Goal: Task Accomplishment & Management: Use online tool/utility

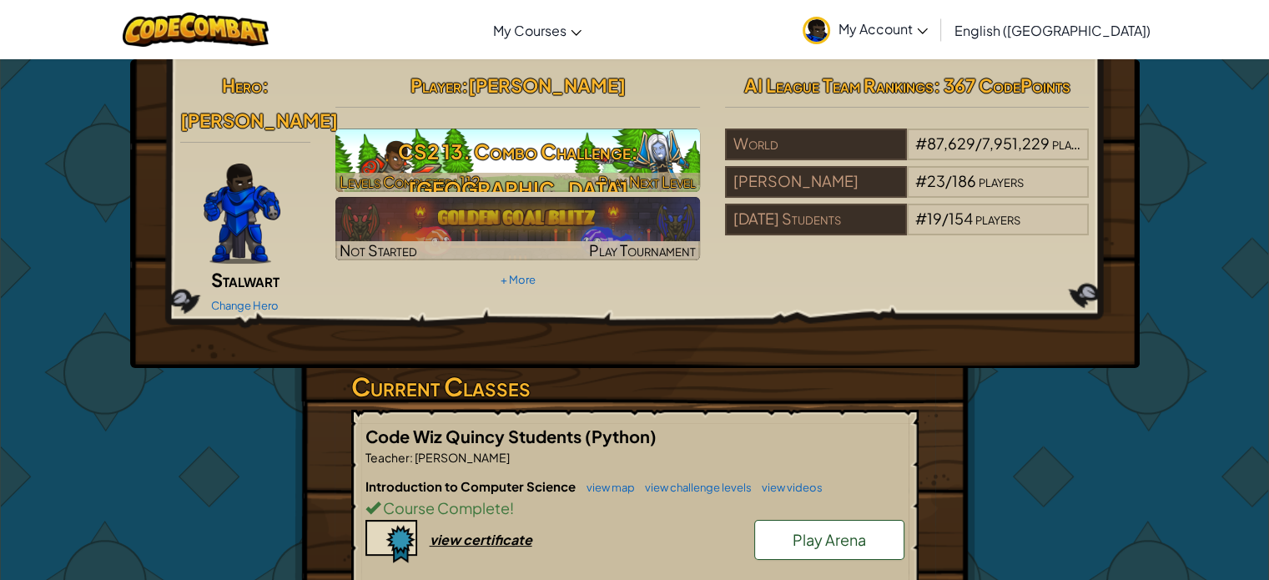
click at [590, 128] on img at bounding box center [517, 159] width 364 height 63
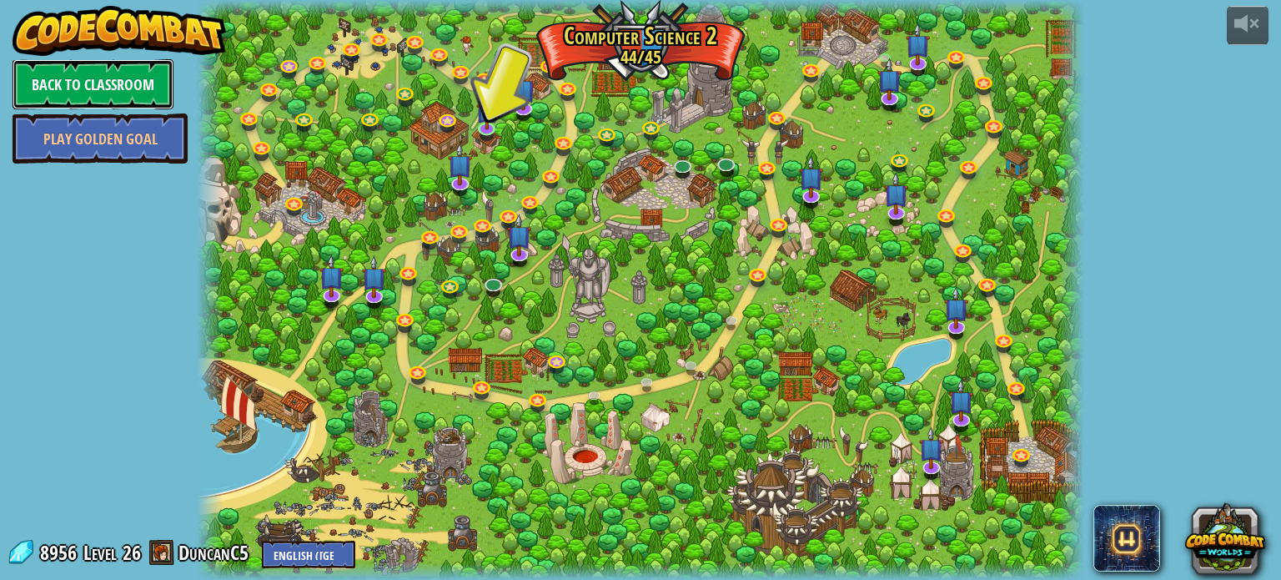
click at [98, 81] on link "Back to Classroom" at bounding box center [93, 84] width 161 height 50
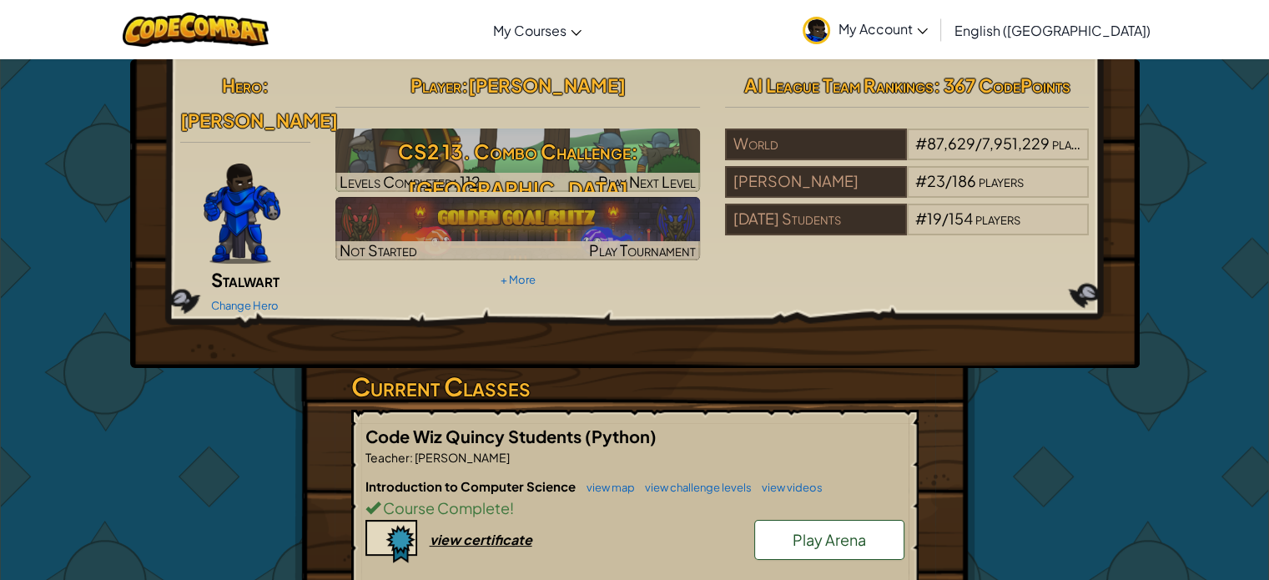
click at [927, 29] on span "My Account" at bounding box center [882, 29] width 89 height 18
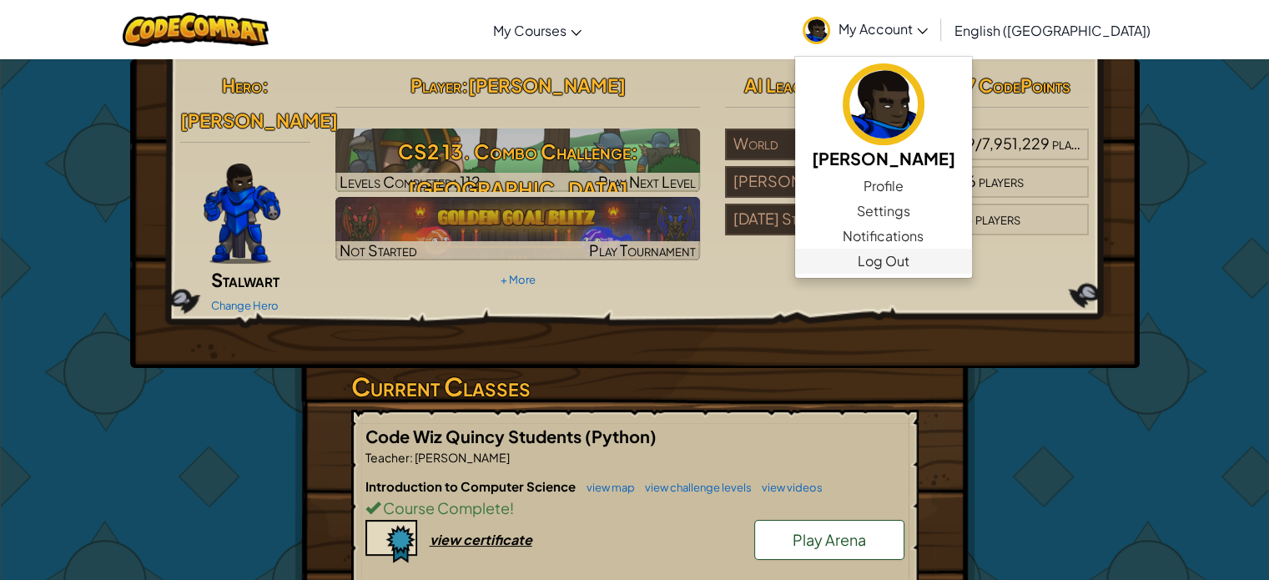
click at [972, 273] on ul "[PERSON_NAME] C Profile Settings Notifications Log Out" at bounding box center [883, 167] width 178 height 223
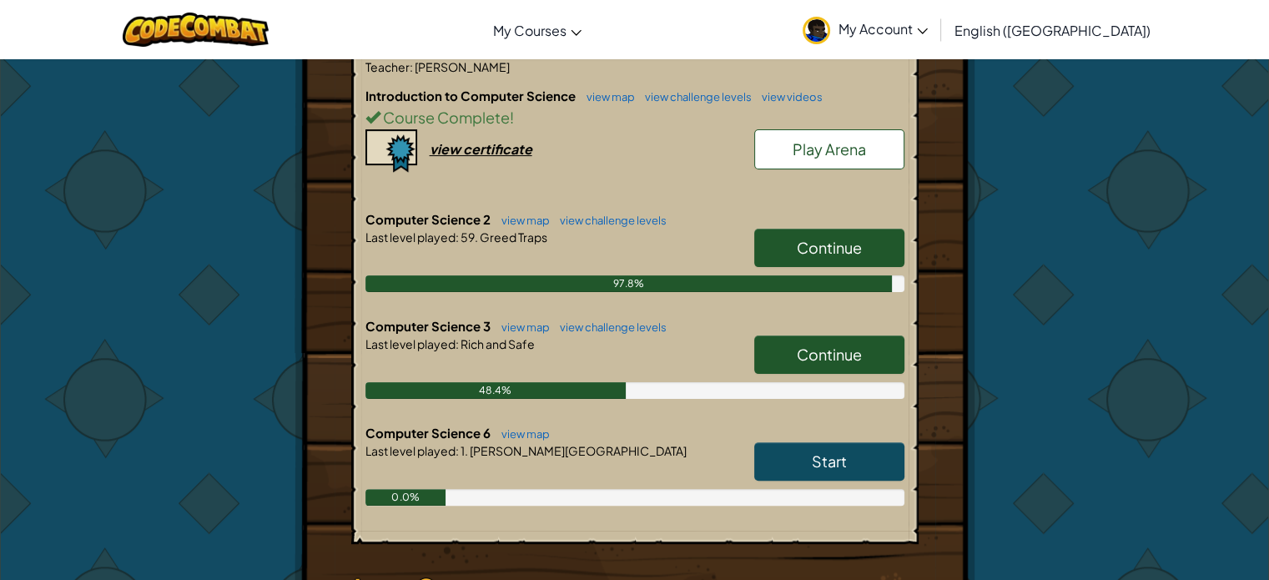
scroll to position [400, 0]
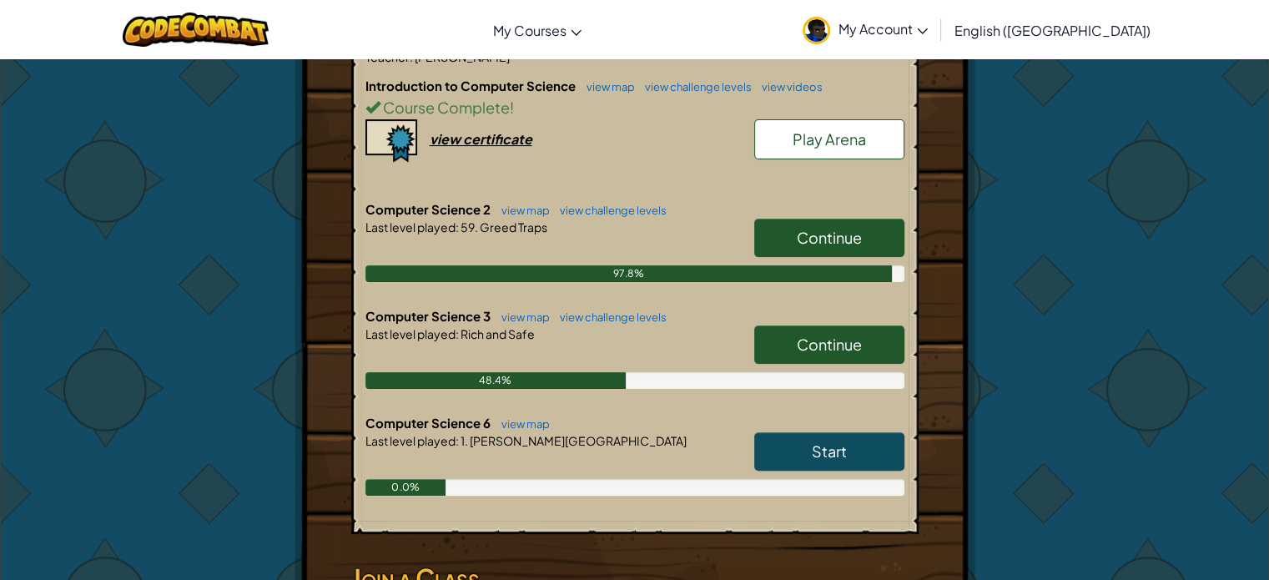
click at [871, 325] on link "Continue" at bounding box center [829, 344] width 150 height 38
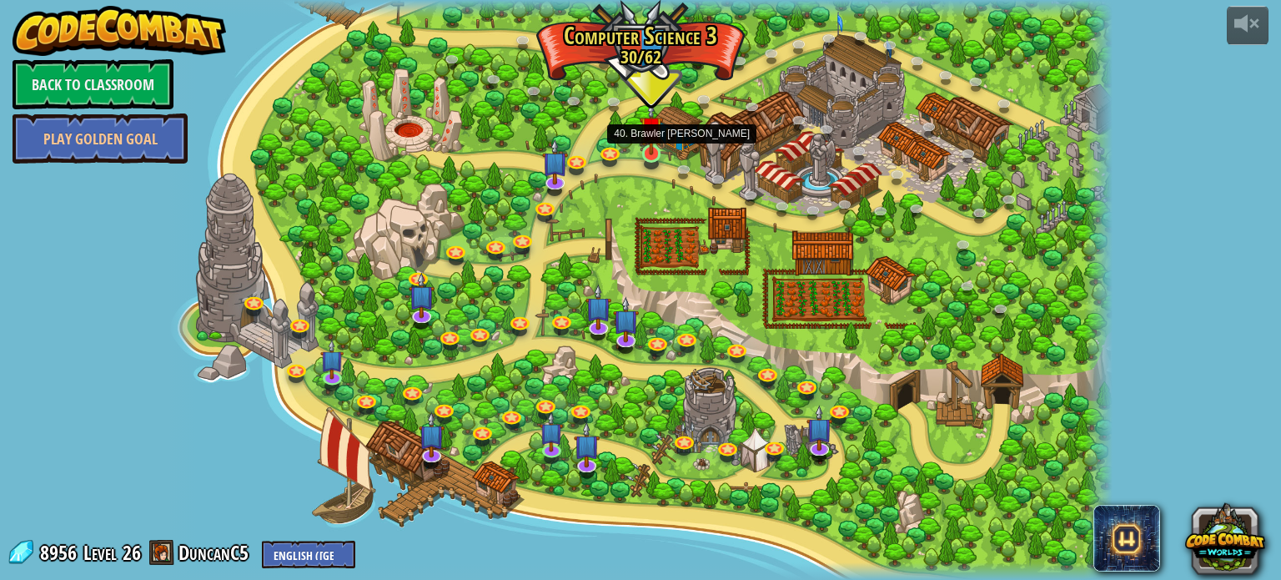
click at [641, 148] on img at bounding box center [651, 128] width 23 height 54
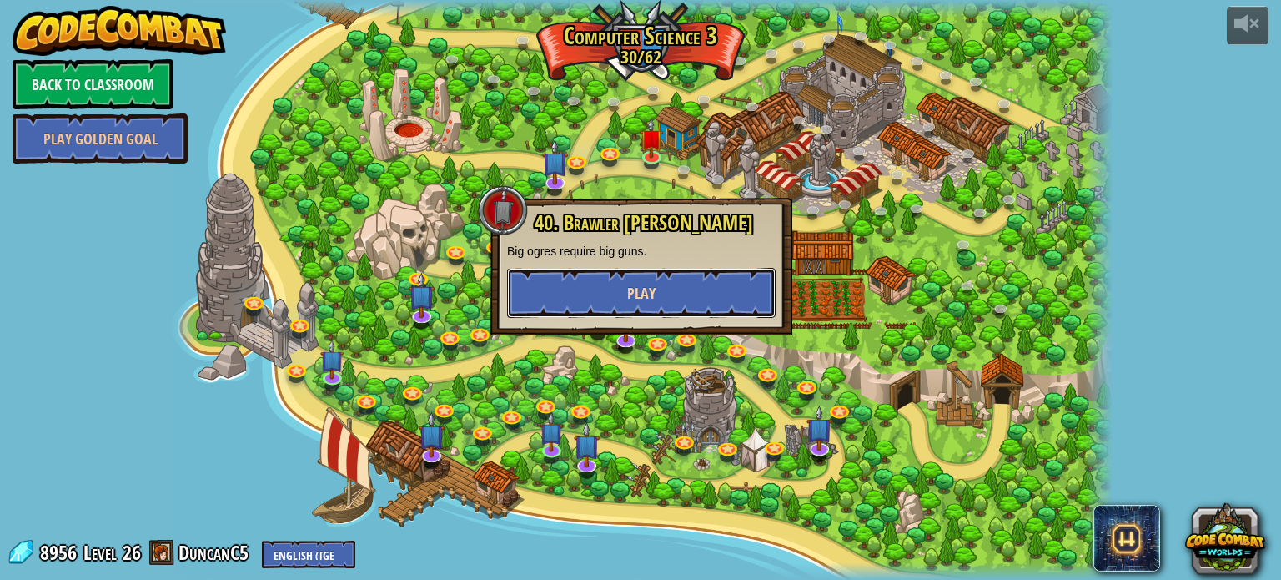
click at [656, 299] on button "Play" at bounding box center [641, 293] width 269 height 50
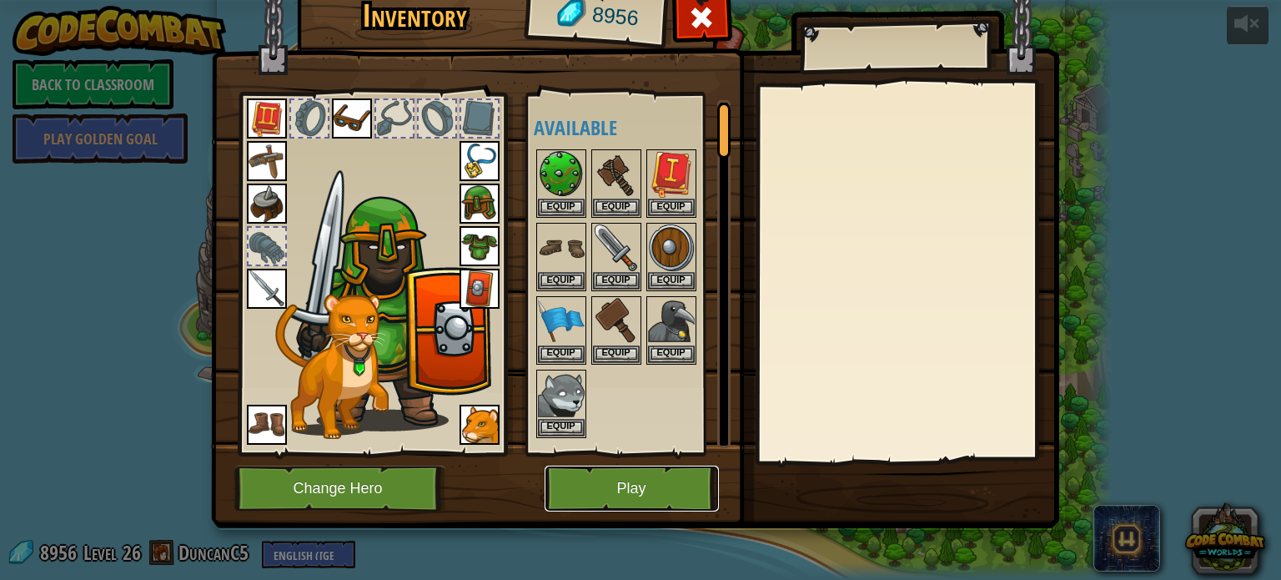
click at [658, 490] on button "Play" at bounding box center [632, 488] width 174 height 46
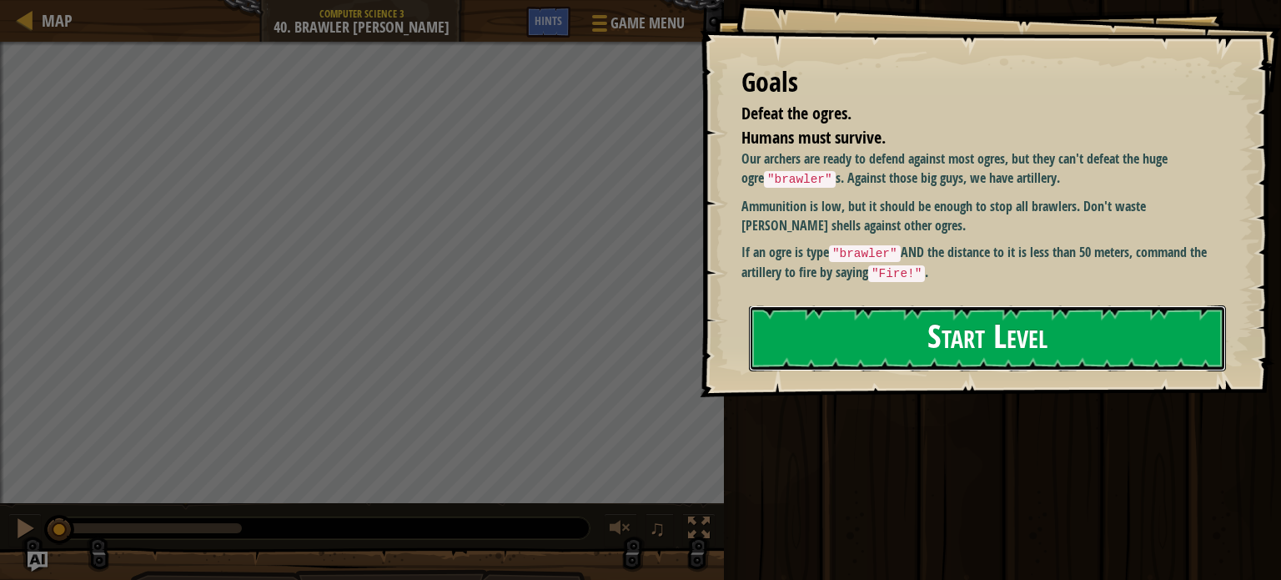
click at [883, 359] on button "Start Level" at bounding box center [987, 338] width 477 height 66
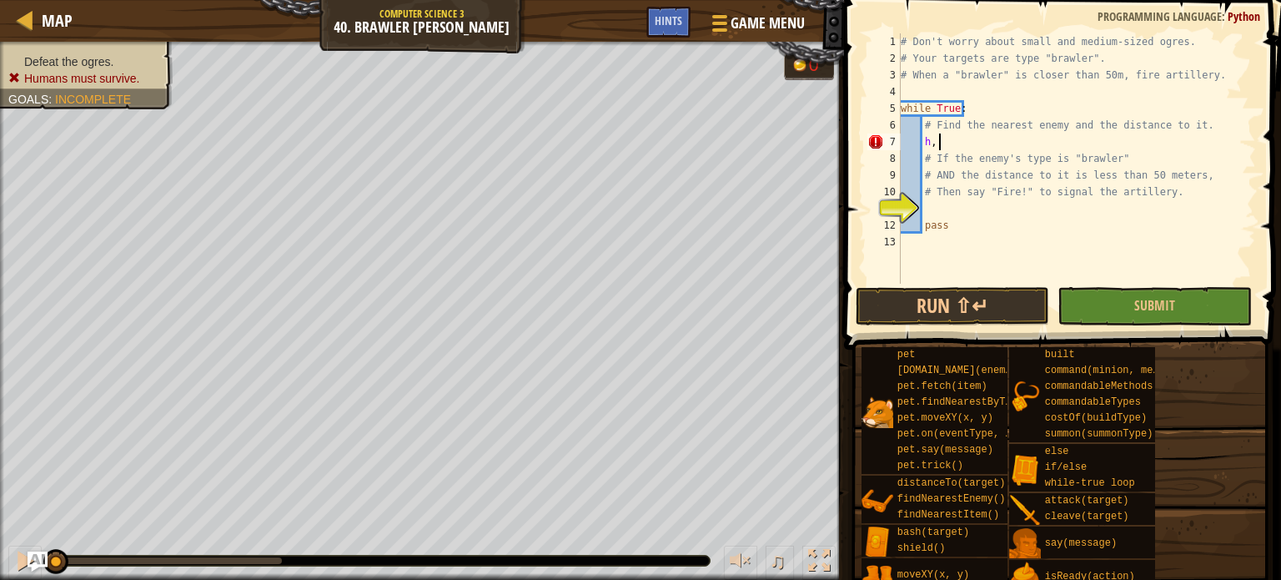
scroll to position [8, 1]
type textarea "h"
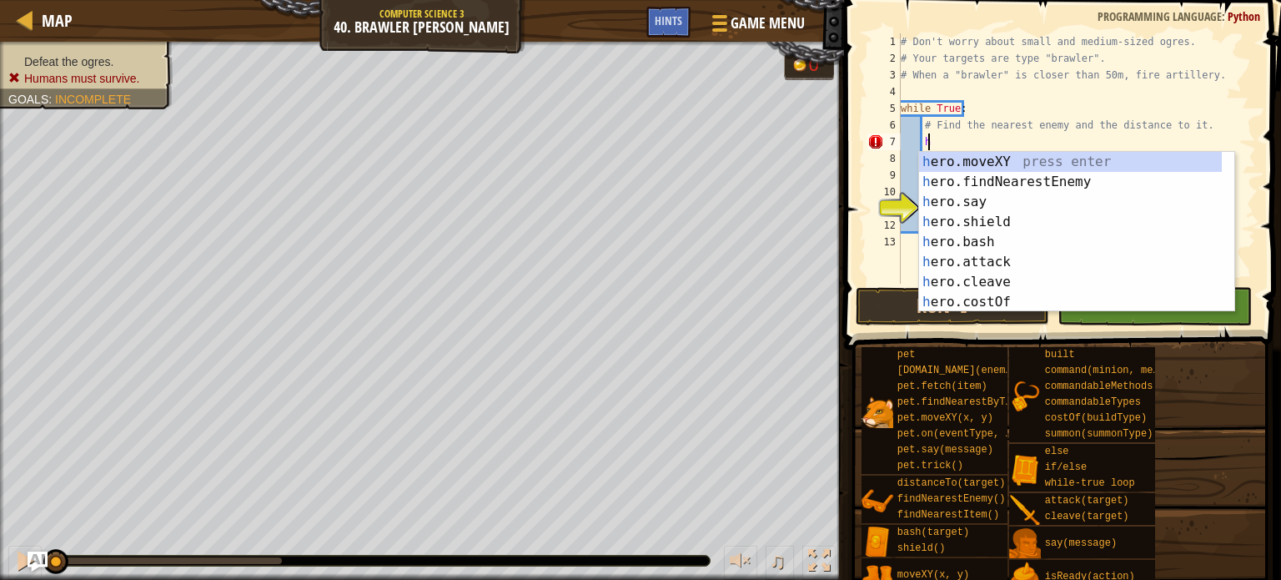
scroll to position [8, 0]
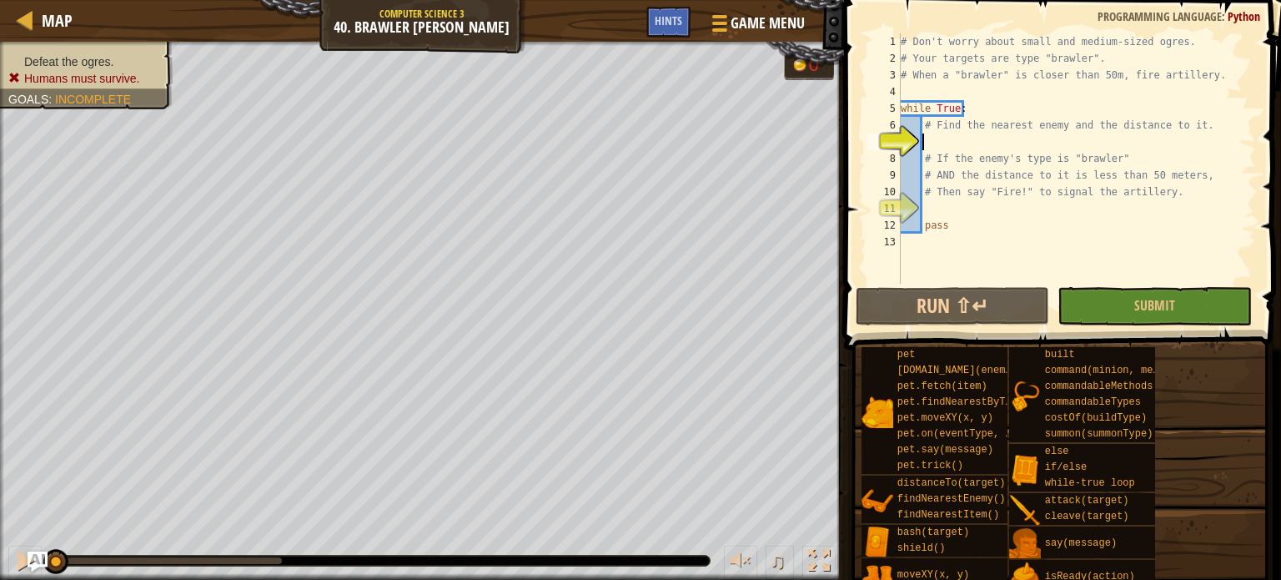
click at [1016, 233] on div "# Don't worry about small and medium-sized ogres. # Your targets are type "braw…" at bounding box center [1076, 175] width 359 height 284
type textarea "pass"
click at [1016, 233] on div "# Don't worry about small and medium-sized ogres. # Your targets are type "braw…" at bounding box center [1076, 175] width 359 height 284
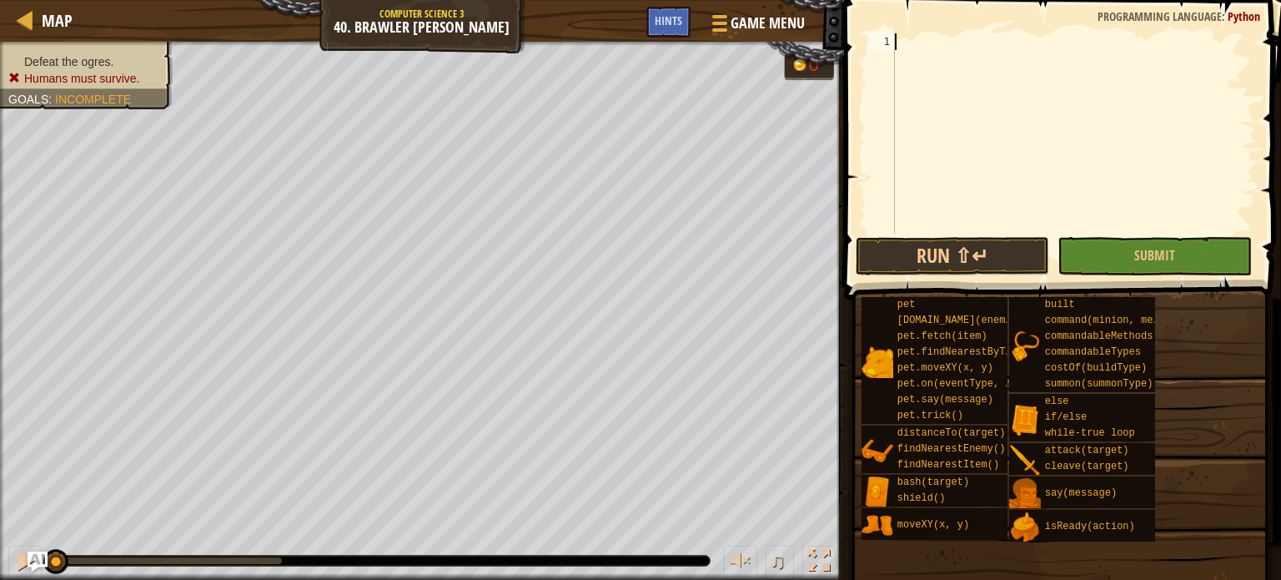
paste textarea "pass"
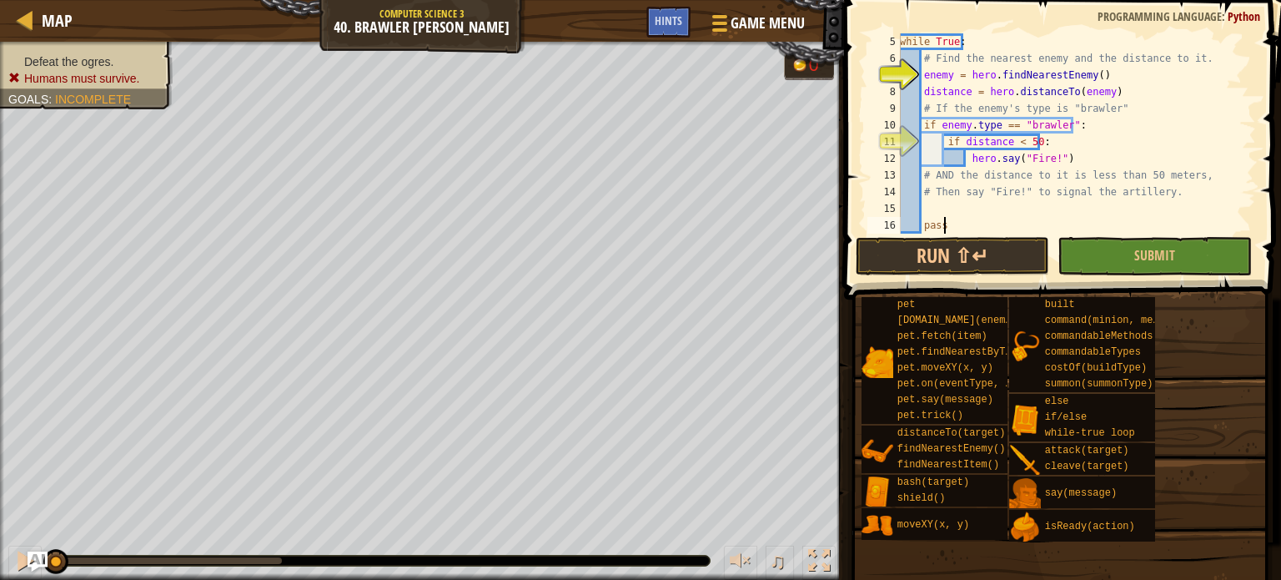
type textarea "pass"
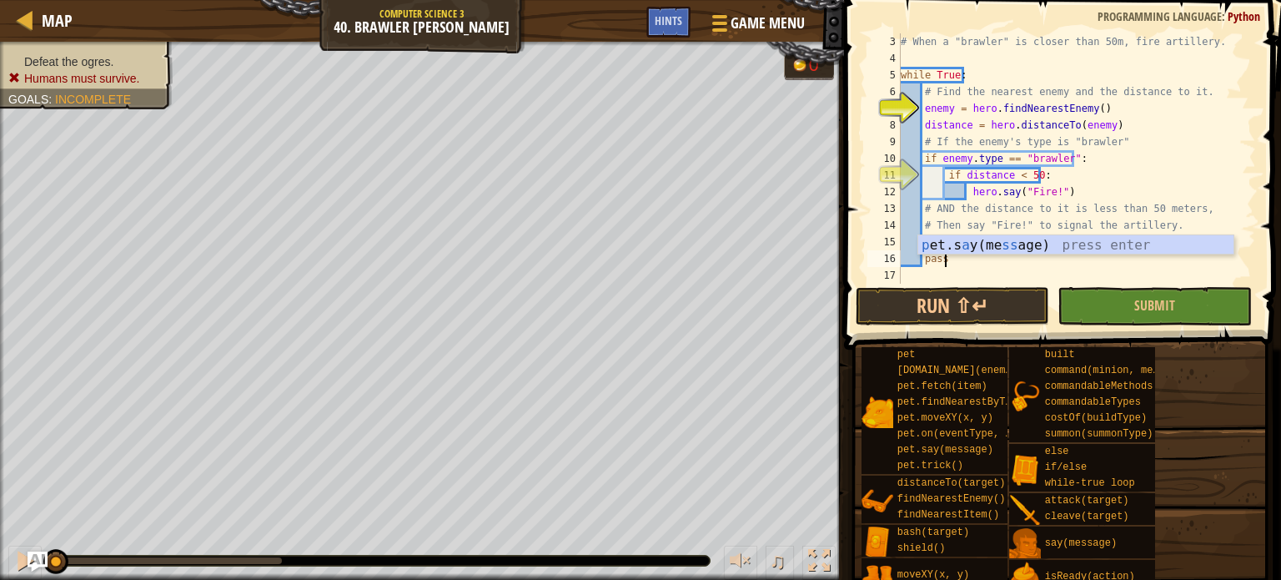
scroll to position [33, 0]
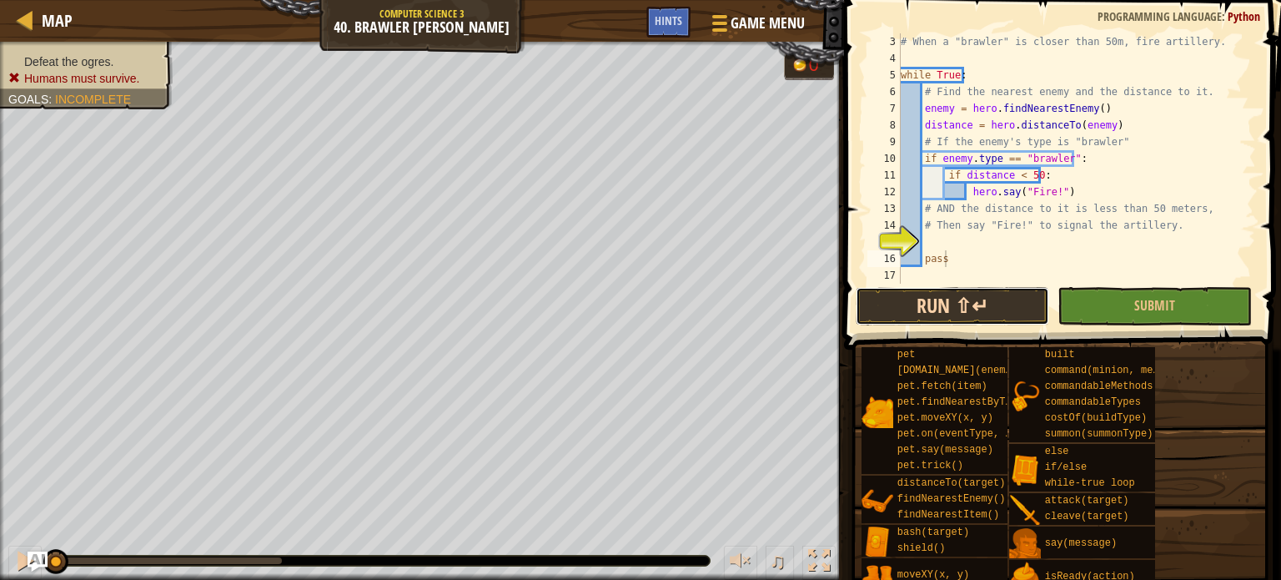
click at [987, 309] on button "Run ⇧↵" at bounding box center [953, 306] width 194 height 38
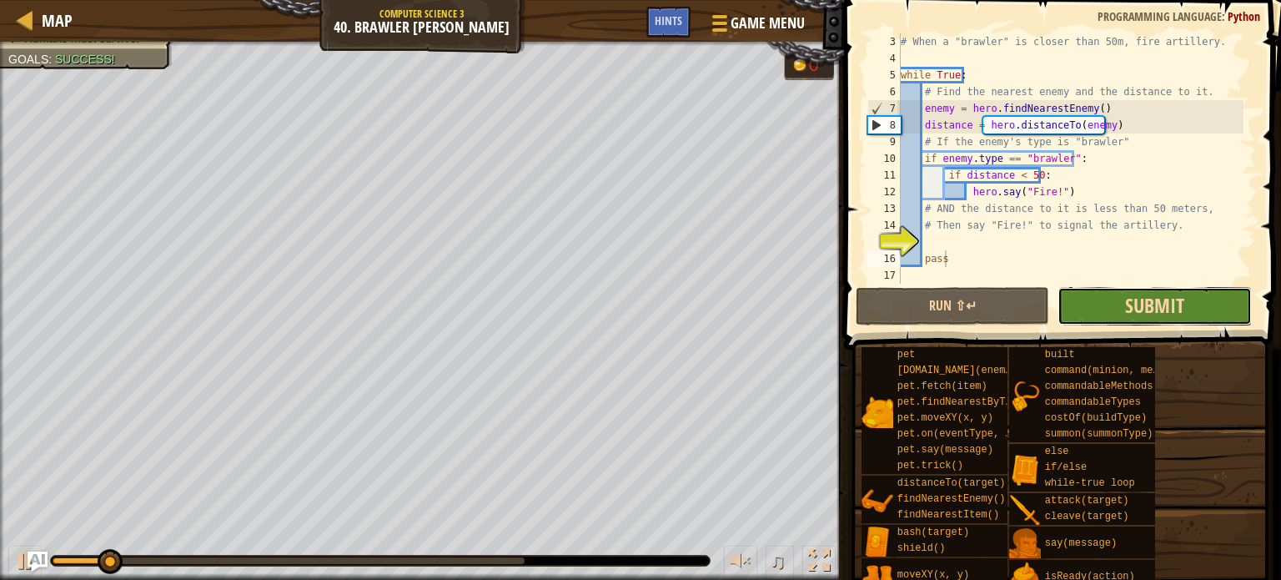
click at [1143, 311] on span "Submit" at bounding box center [1154, 305] width 59 height 27
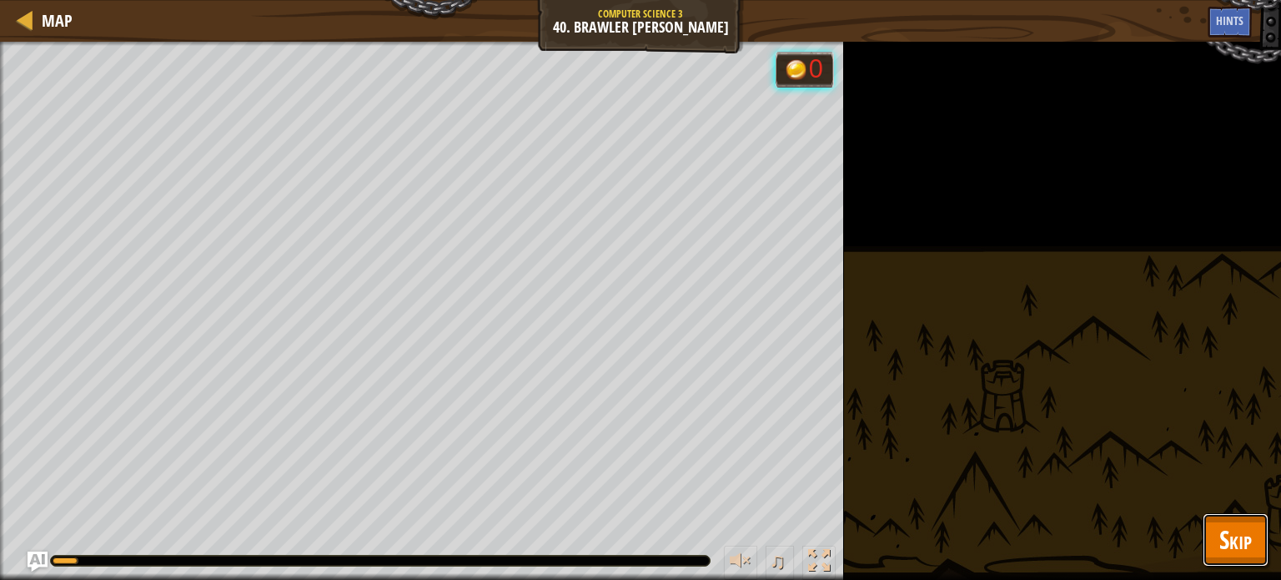
click at [1244, 531] on span "Skip" at bounding box center [1235, 539] width 33 height 34
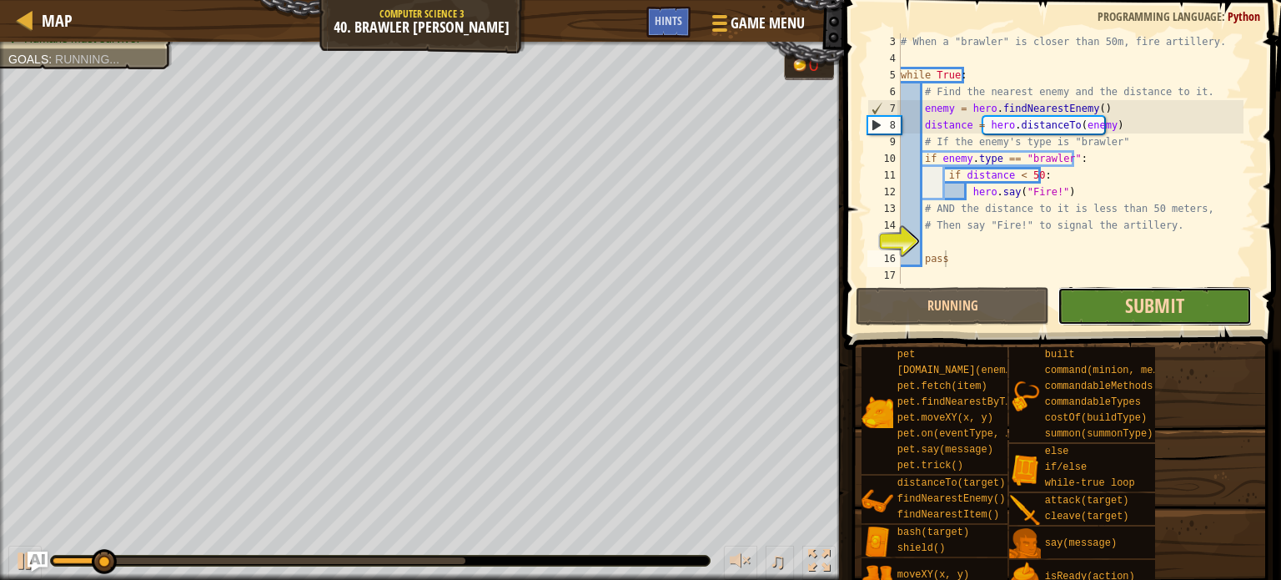
click at [1124, 311] on button "Submit" at bounding box center [1155, 306] width 194 height 38
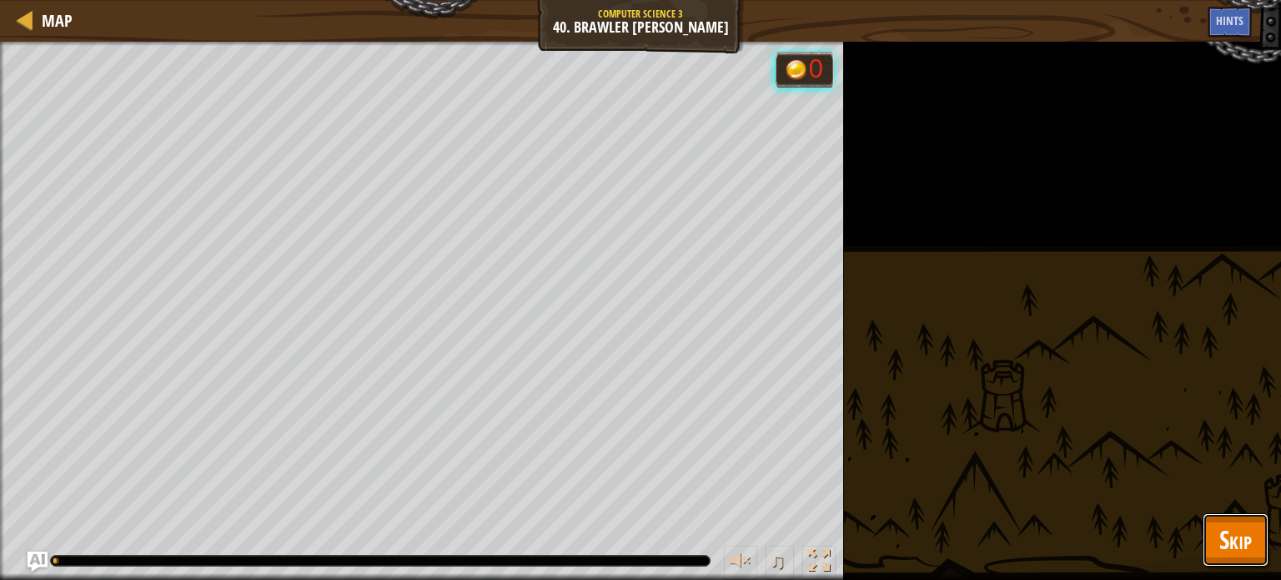
click at [1221, 529] on span "Skip" at bounding box center [1235, 539] width 33 height 34
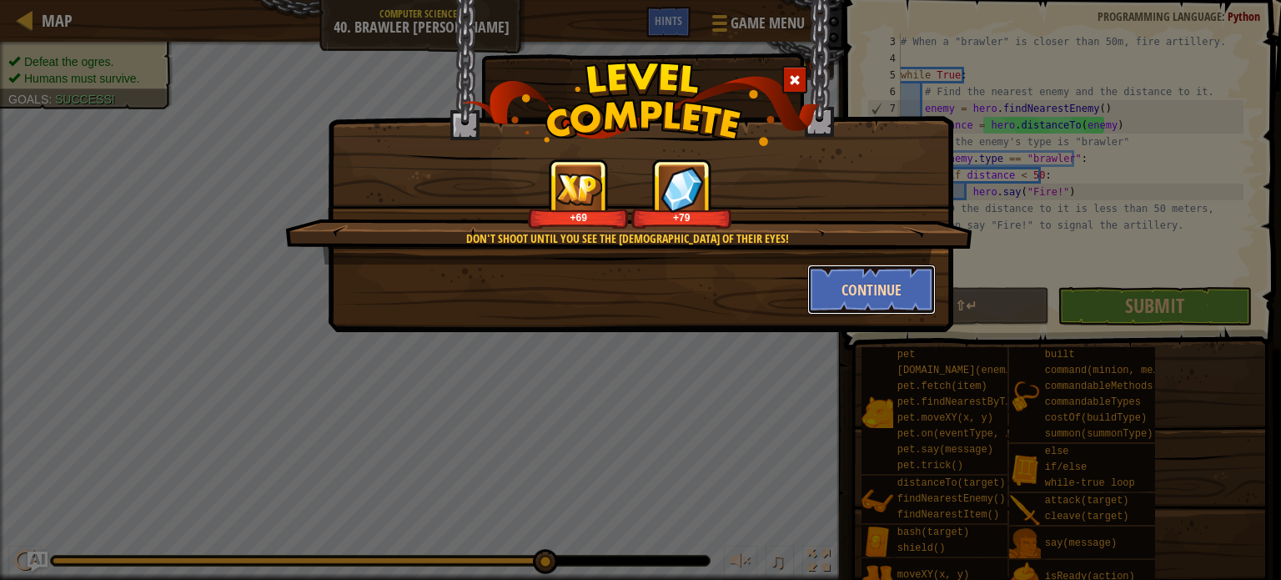
click at [871, 294] on button "Continue" at bounding box center [871, 289] width 129 height 50
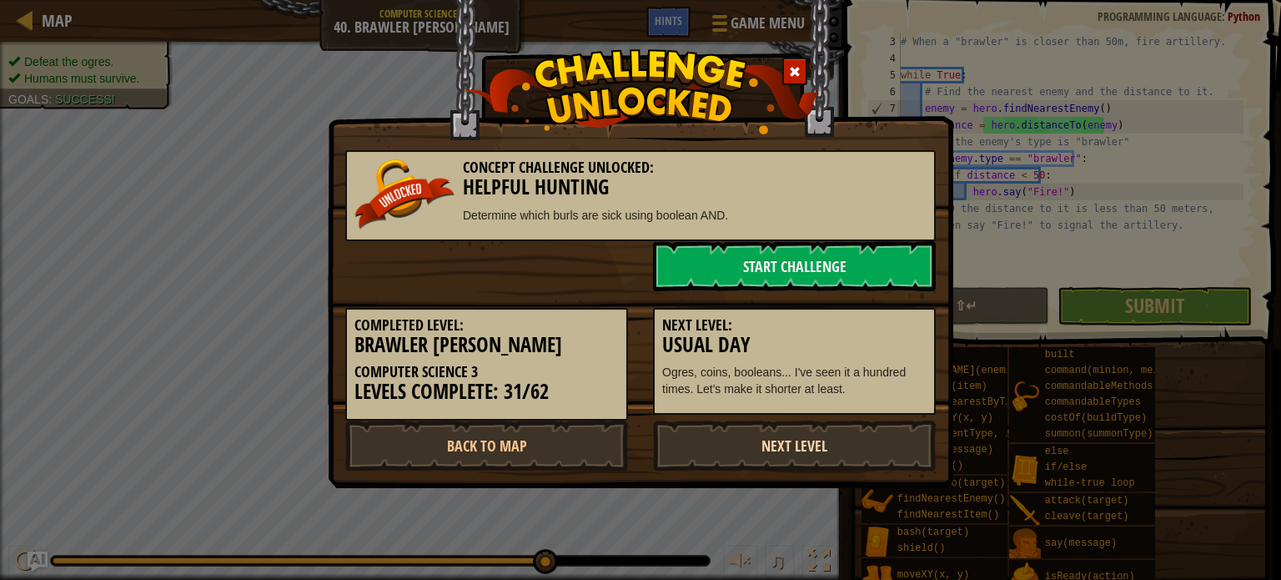
click at [728, 429] on link "Next Level" at bounding box center [794, 445] width 283 height 50
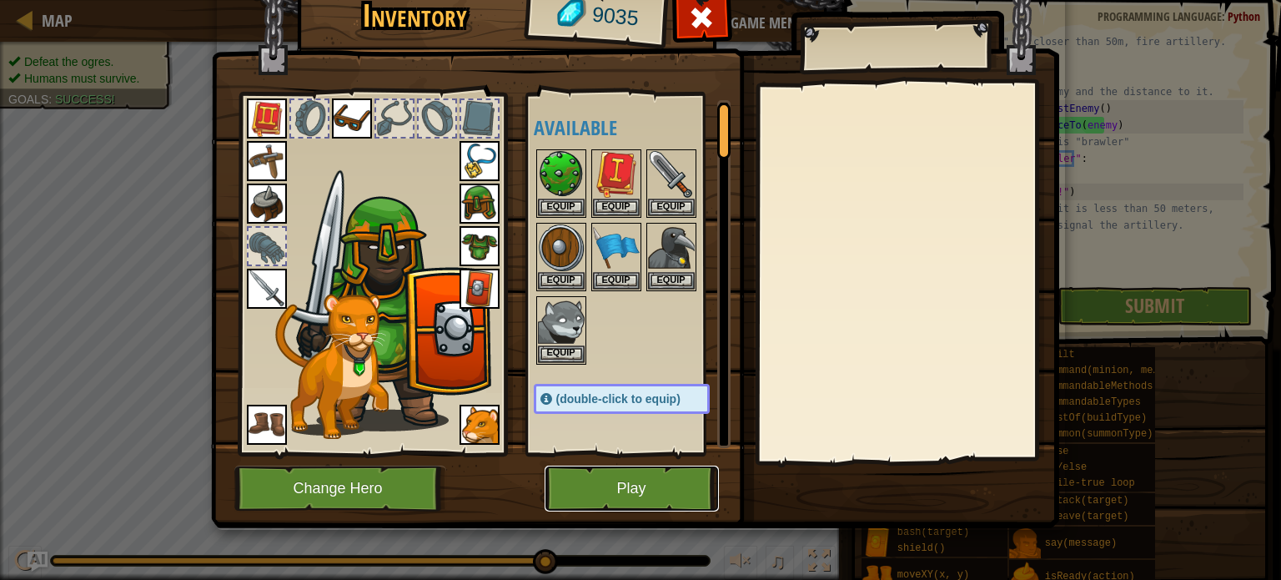
click at [640, 485] on button "Play" at bounding box center [632, 488] width 174 height 46
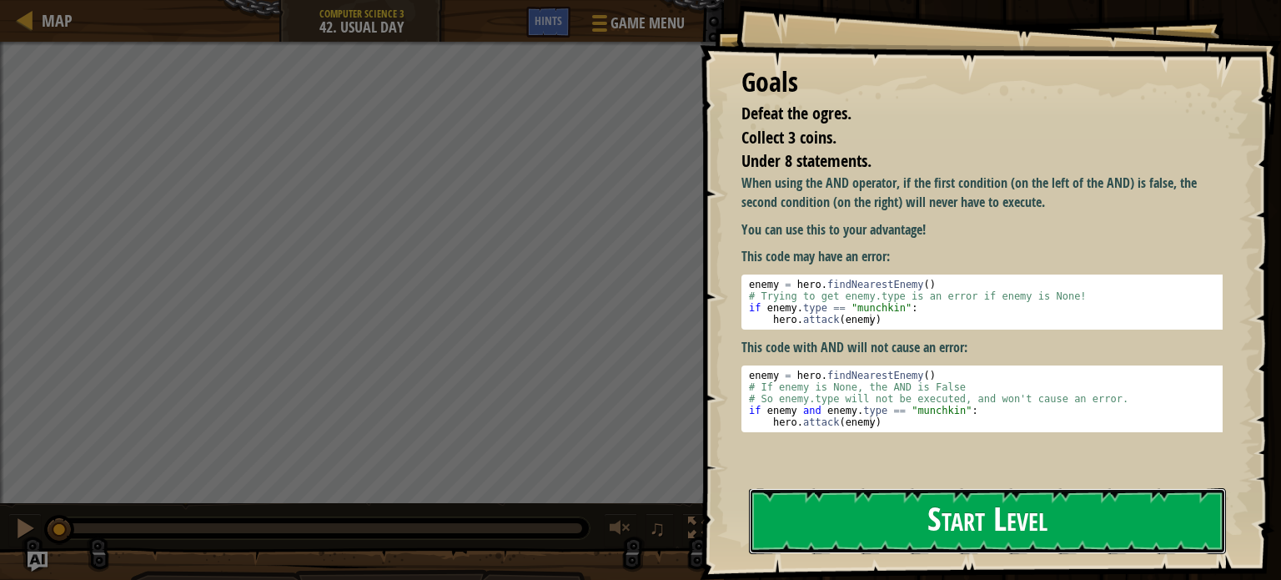
click at [801, 520] on button "Start Level" at bounding box center [987, 521] width 477 height 66
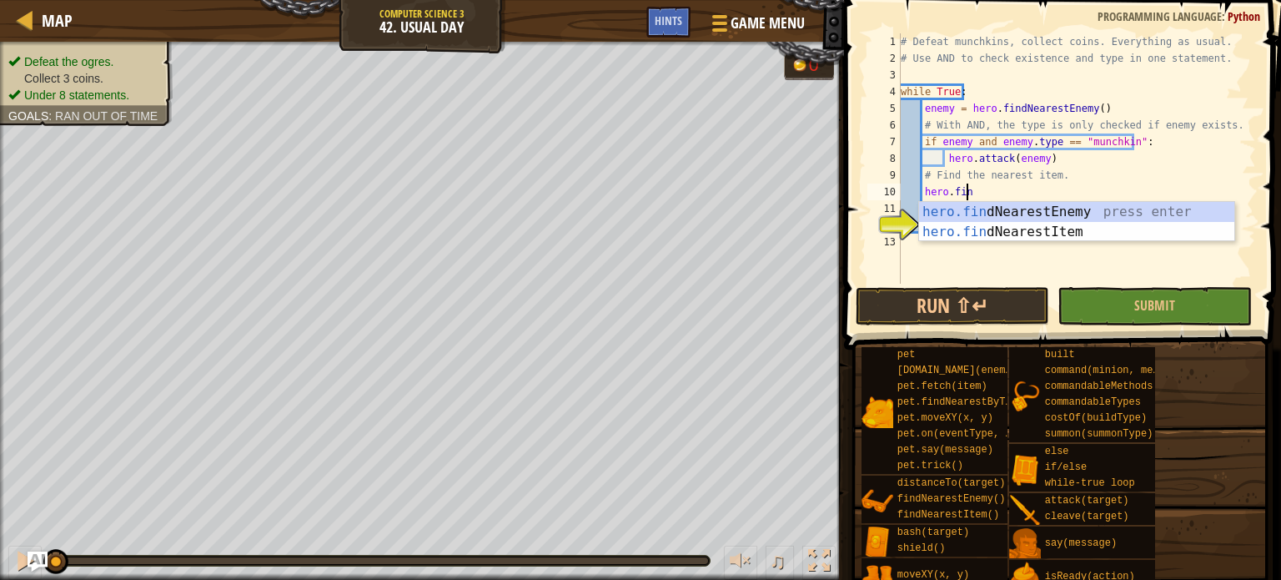
scroll to position [8, 4]
type textarea "hero.find"
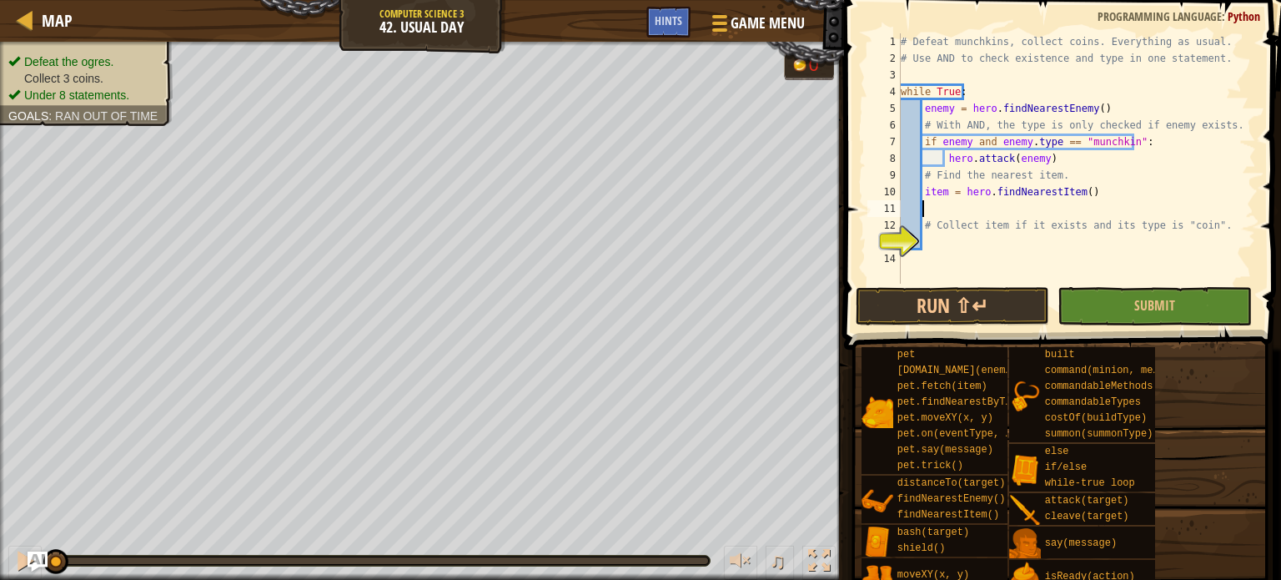
type textarea "# Collect item if it exists and its type is "coin"."
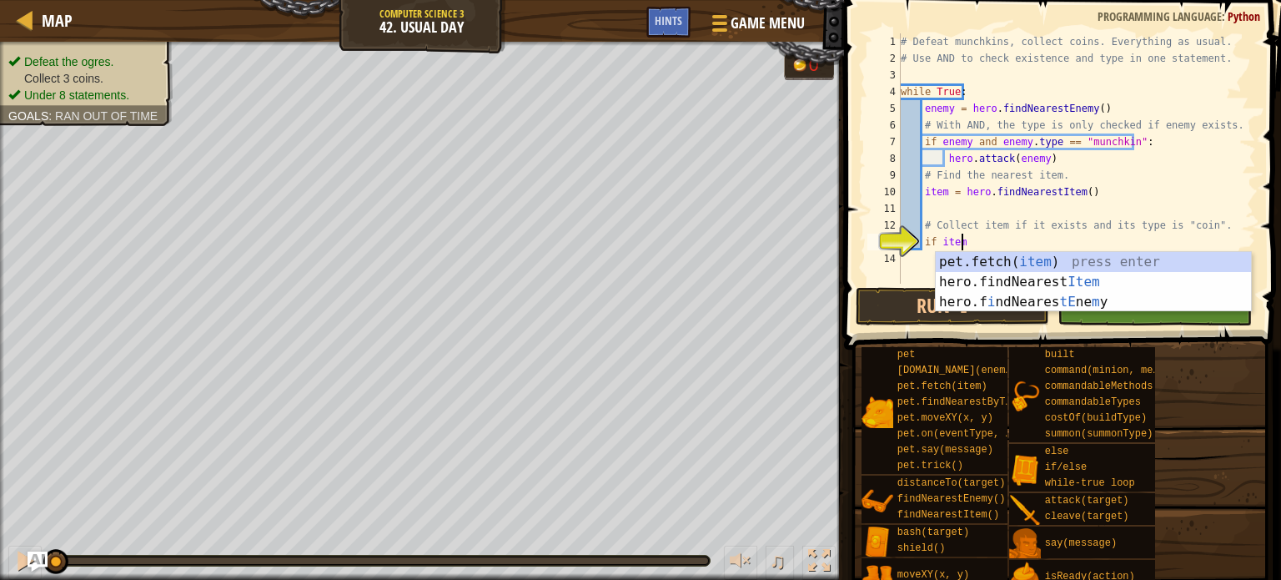
scroll to position [8, 3]
type textarea "if item:"
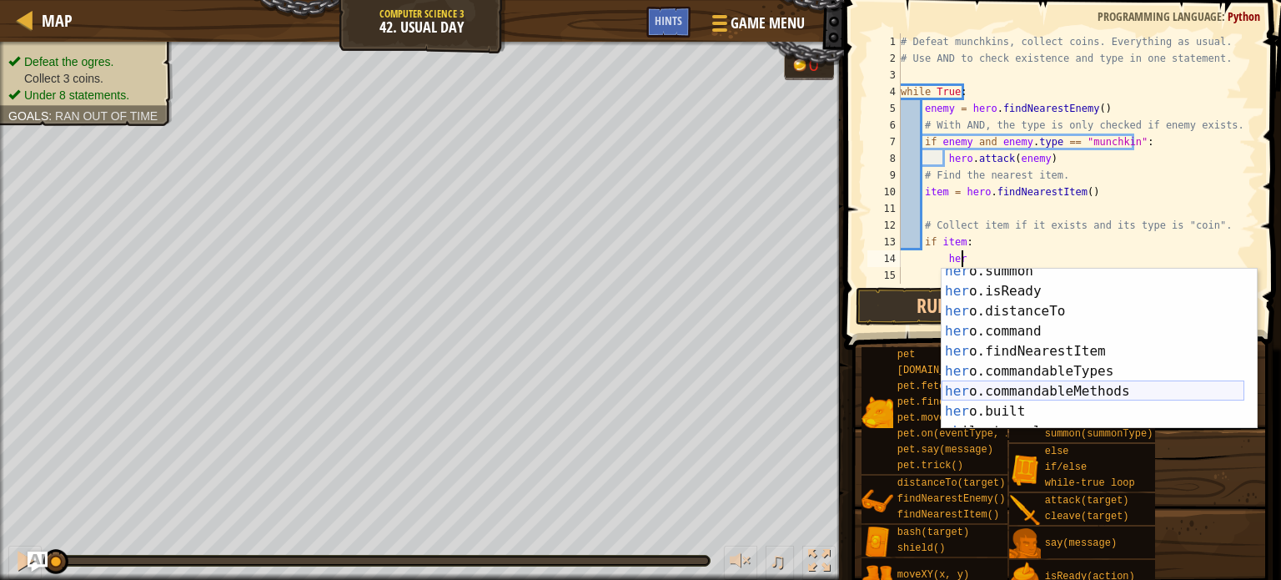
scroll to position [200, 0]
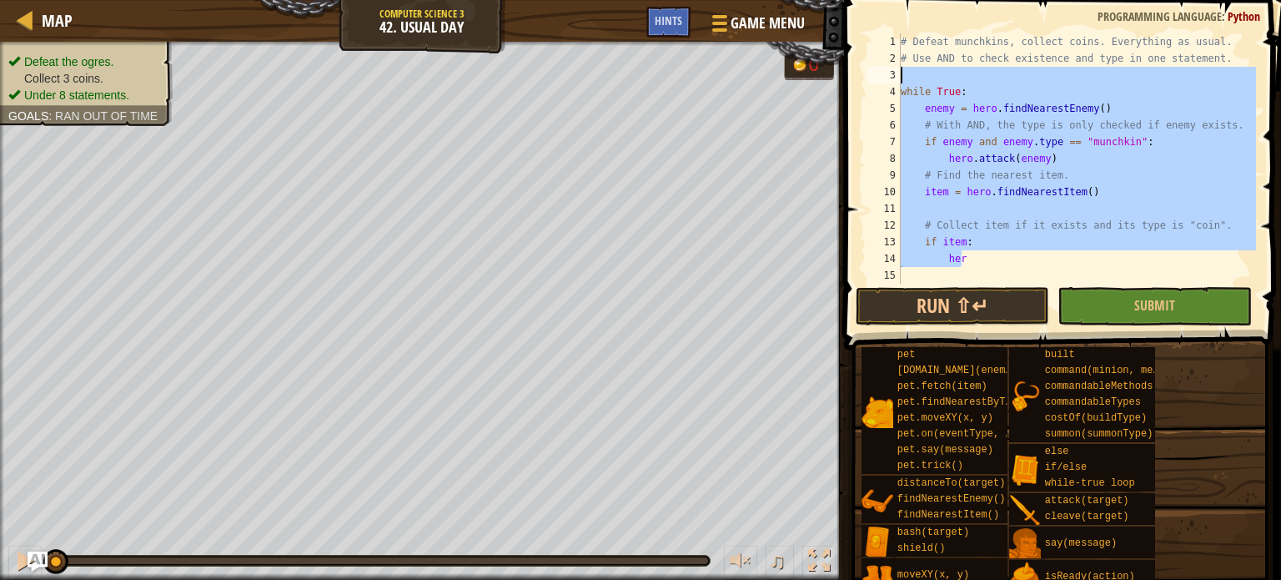
click at [816, 88] on div "Map Computer Science 3 42. Usual Day Game Menu Done Hints 1 ההההההההההההההההההה…" at bounding box center [640, 290] width 1281 height 580
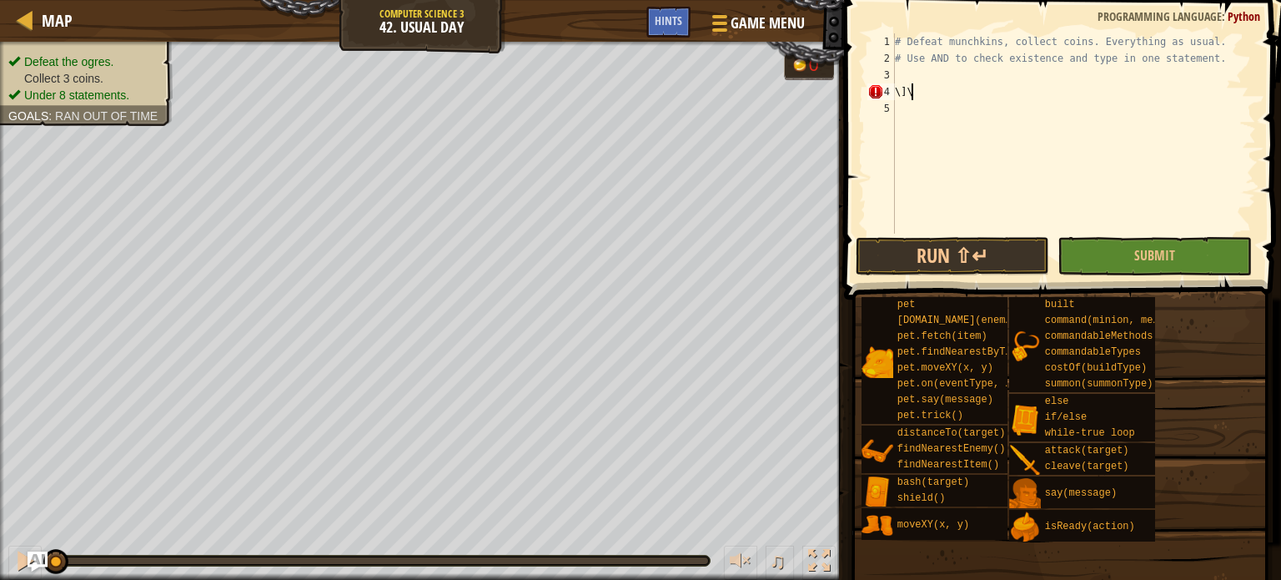
scroll to position [8, 0]
type textarea "\"
type textarea "#"
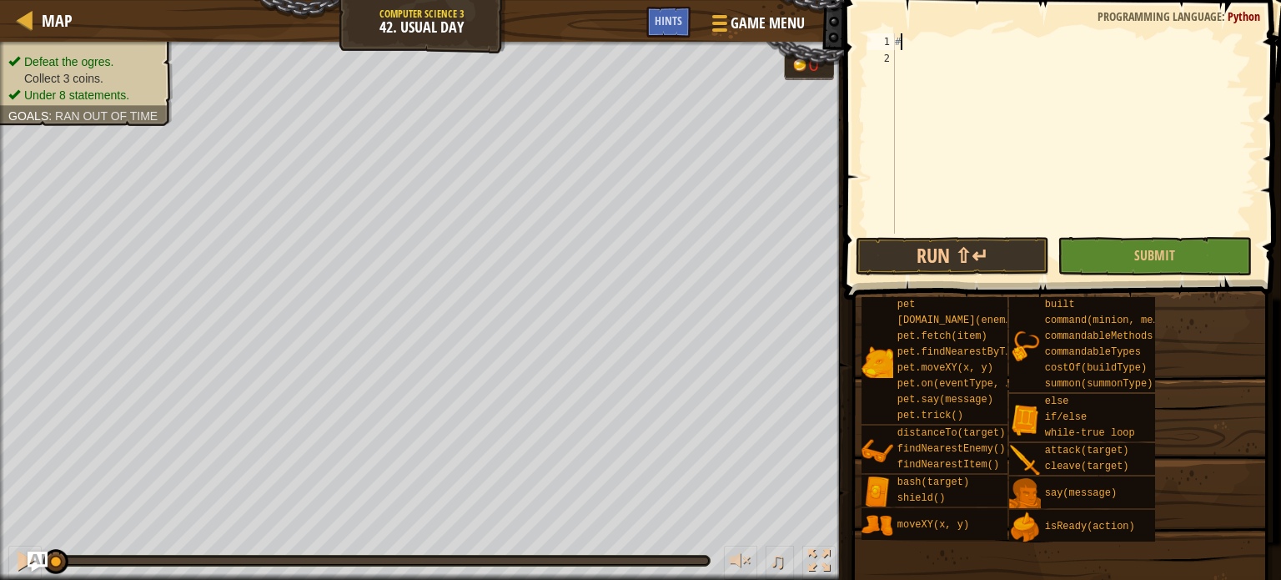
type textarea "#"
paste textarea
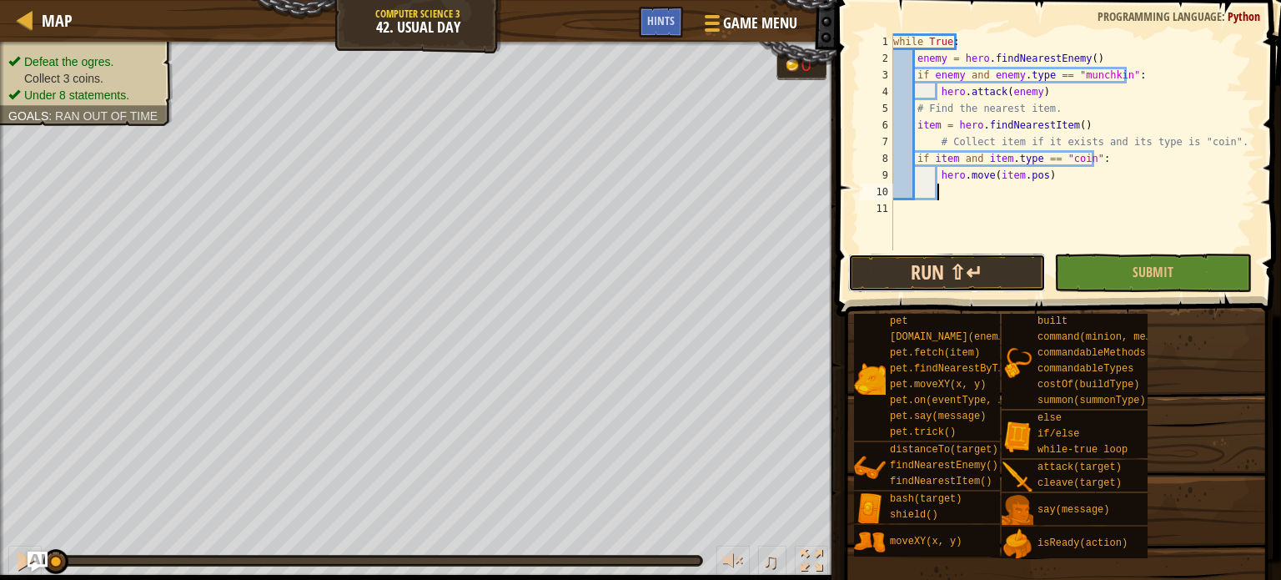
click at [917, 269] on button "Run ⇧↵" at bounding box center [947, 273] width 198 height 38
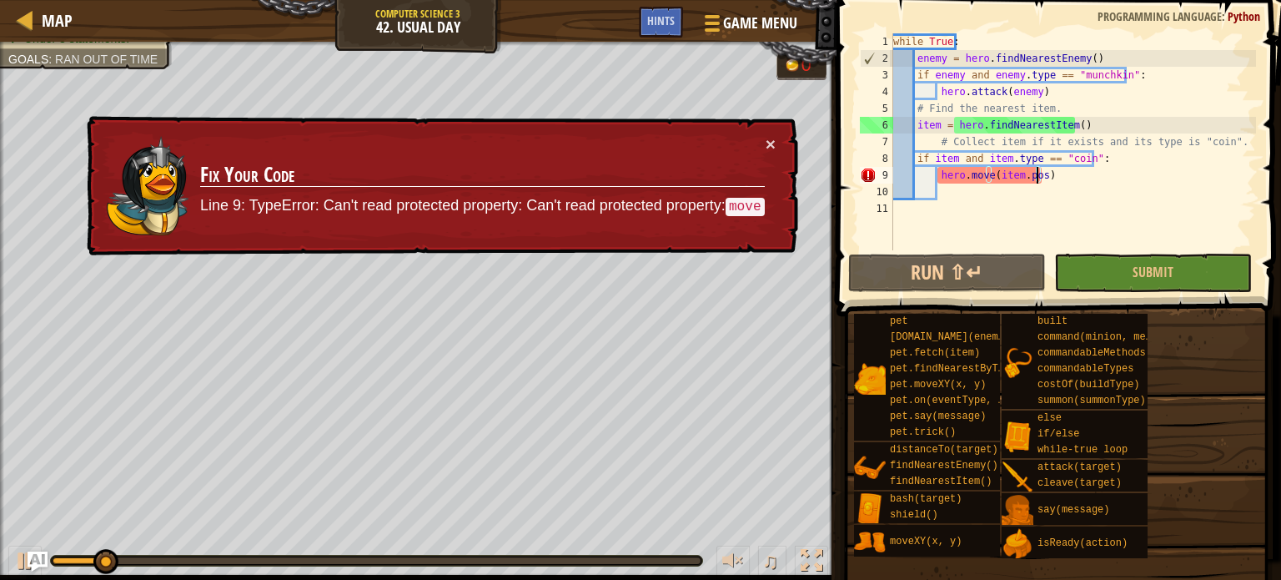
click at [1037, 176] on div "while True : enemy = hero . findNearestEnemy ( ) if enemy and enemy . type == "…" at bounding box center [1073, 158] width 366 height 250
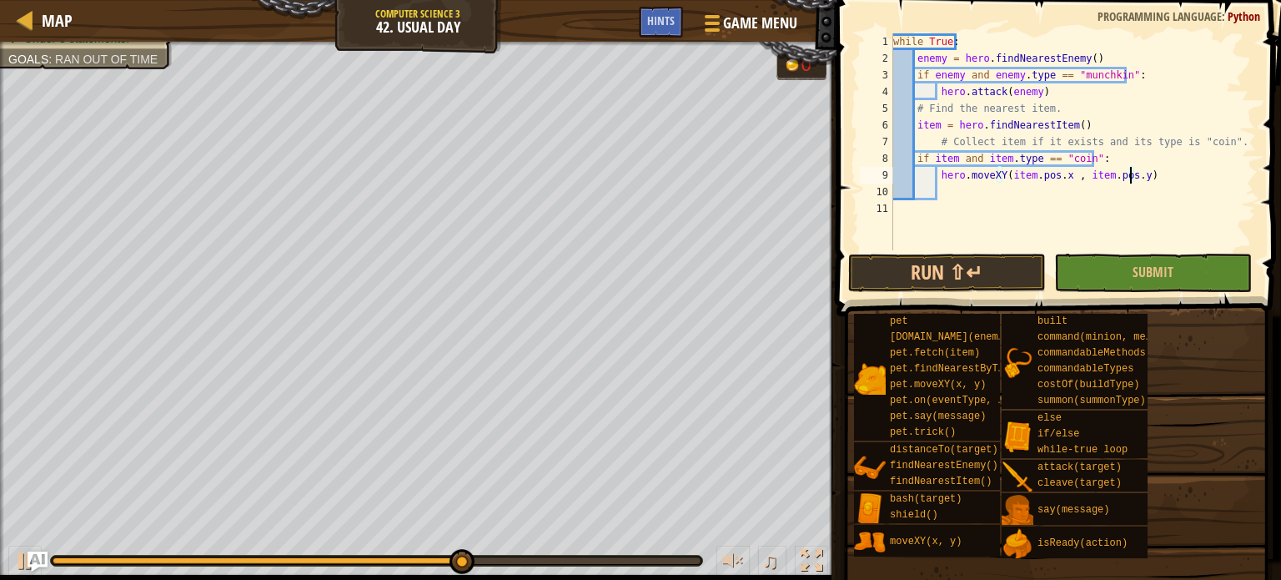
scroll to position [8, 19]
type textarea "hero.moveXY(item.pos.x , item.pos.y)"
click at [965, 264] on button "Run ⇧↵" at bounding box center [947, 273] width 198 height 38
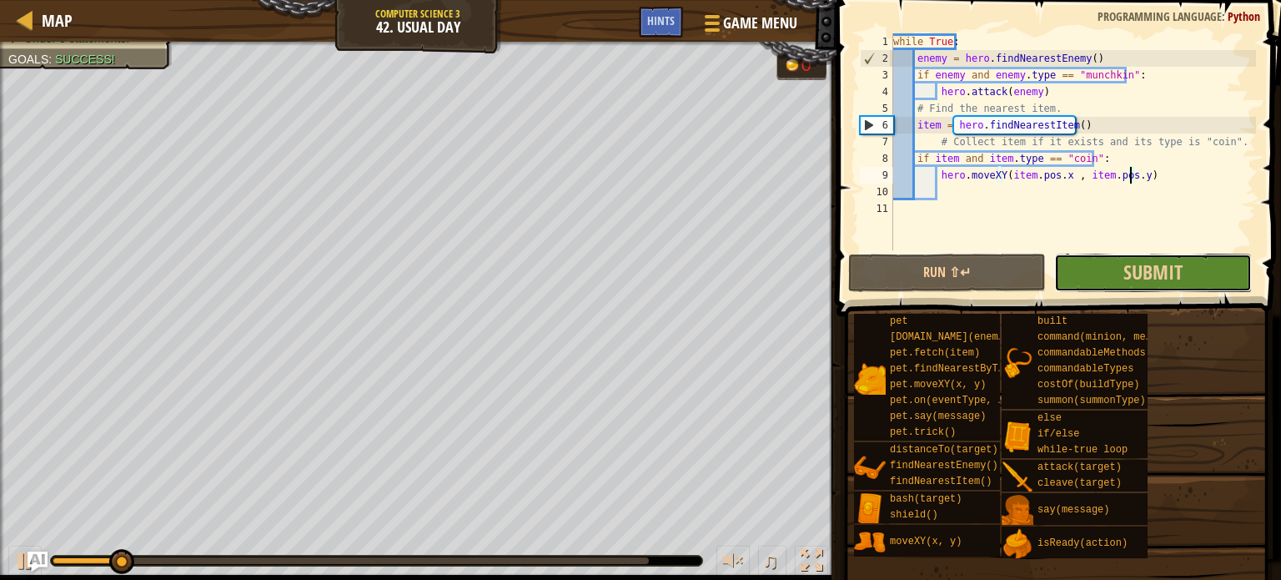
click at [1054, 282] on button "Submit" at bounding box center [1153, 273] width 198 height 38
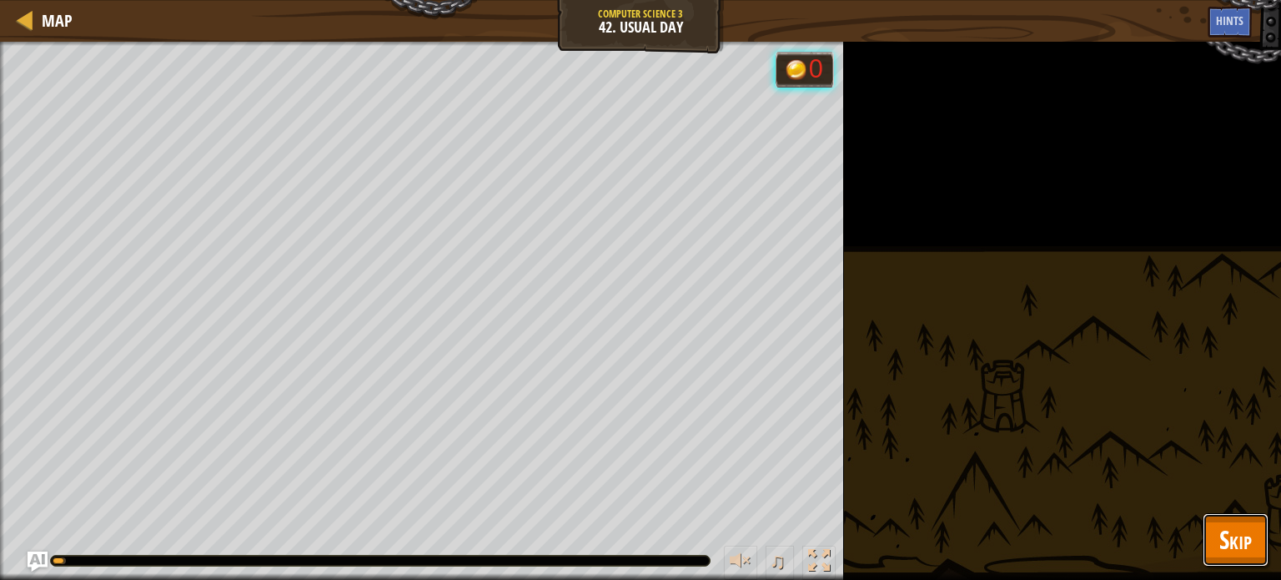
click at [1214, 531] on button "Skip" at bounding box center [1236, 539] width 66 height 53
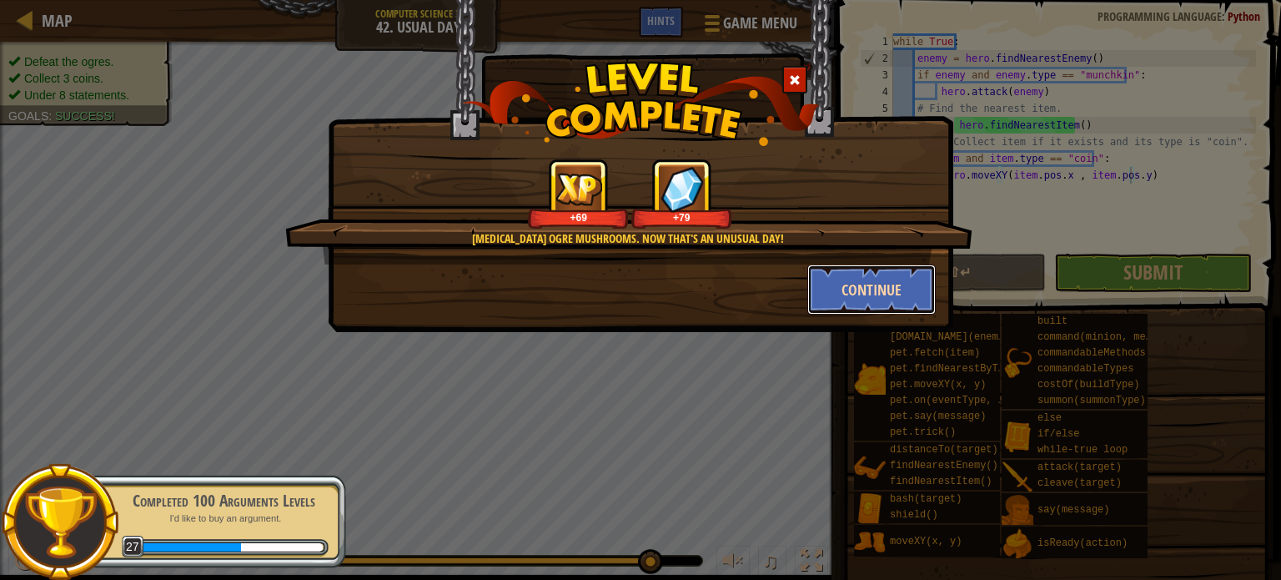
click at [897, 291] on button "Continue" at bounding box center [871, 289] width 129 height 50
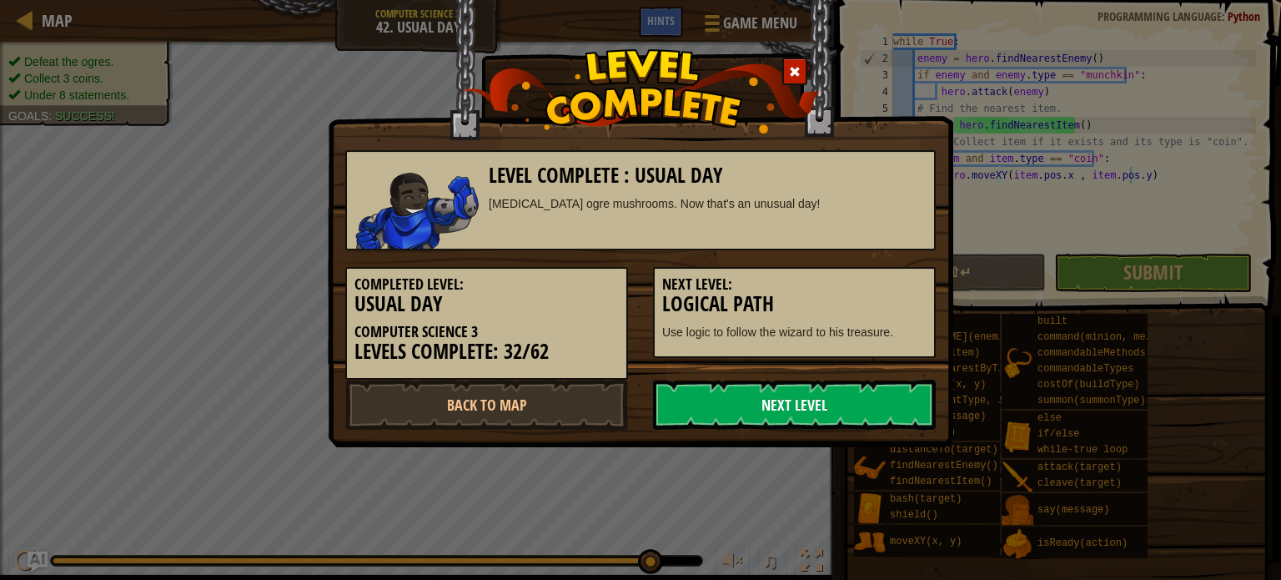
click at [848, 388] on link "Next Level" at bounding box center [794, 404] width 283 height 50
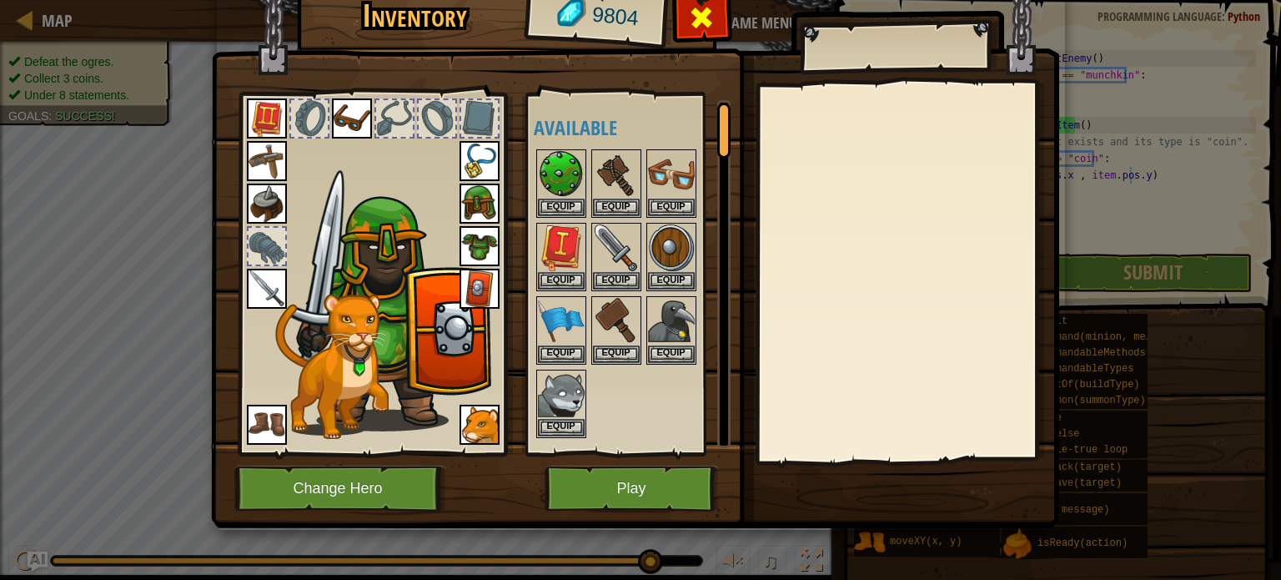
click at [696, 29] on span at bounding box center [701, 17] width 27 height 27
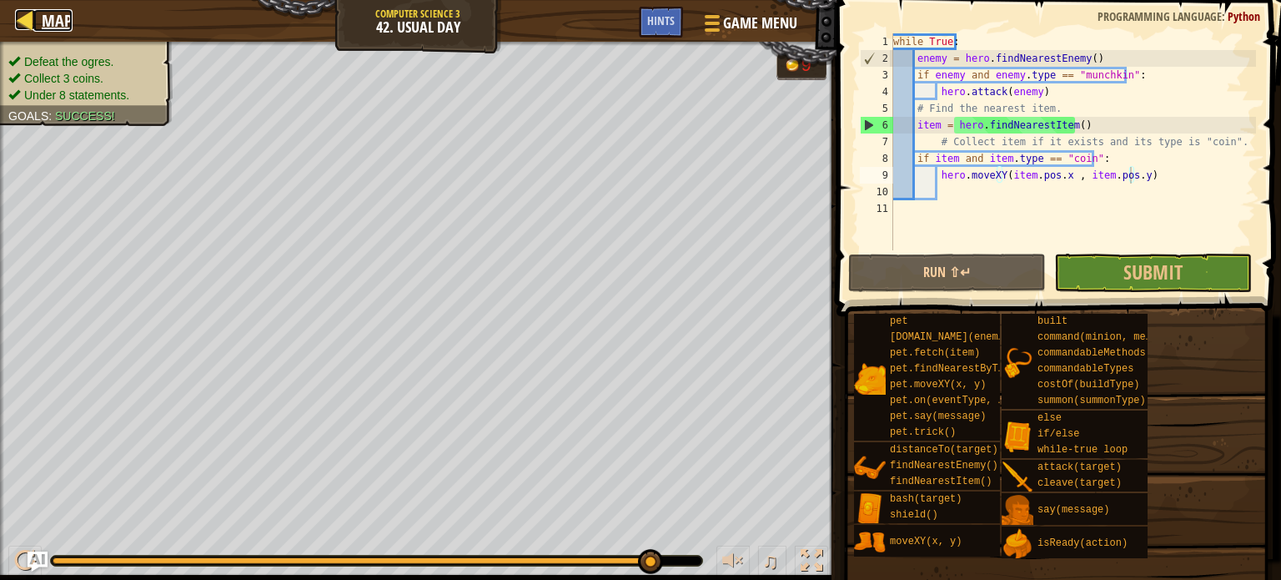
click at [50, 23] on span "Map" at bounding box center [57, 20] width 31 height 23
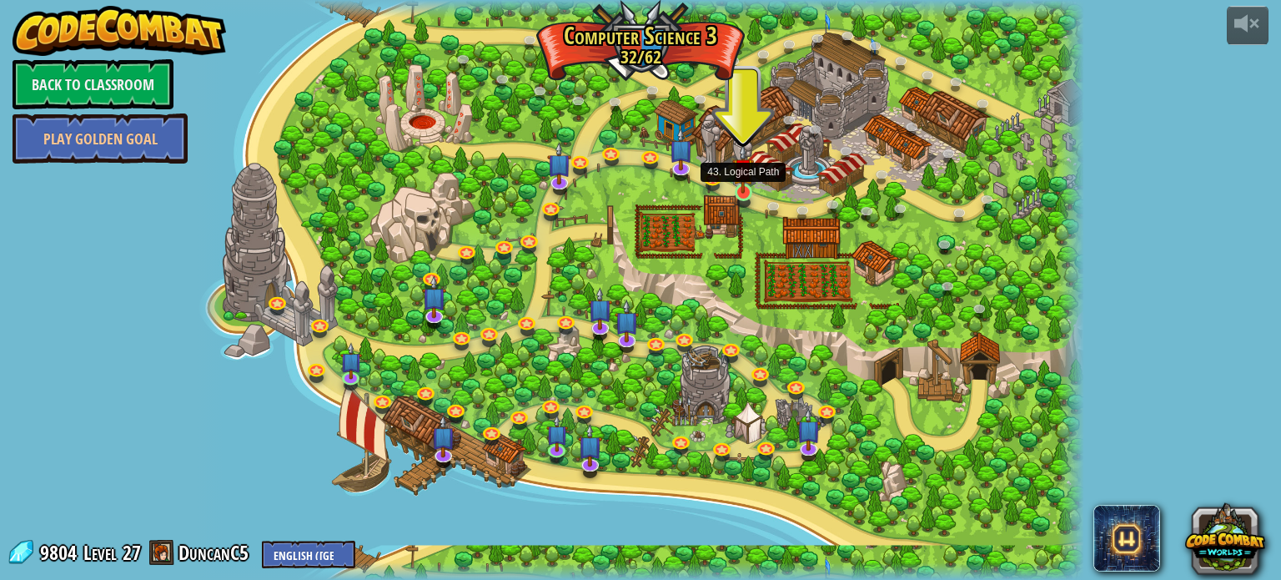
click at [738, 190] on img at bounding box center [743, 169] width 22 height 50
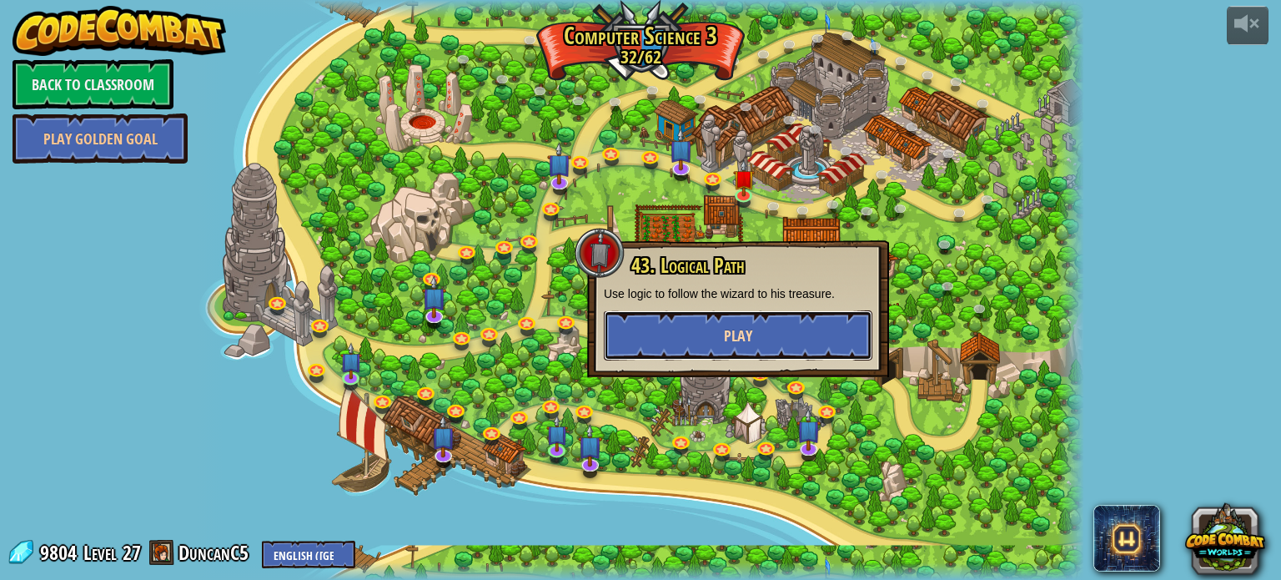
click at [796, 341] on button "Play" at bounding box center [738, 335] width 269 height 50
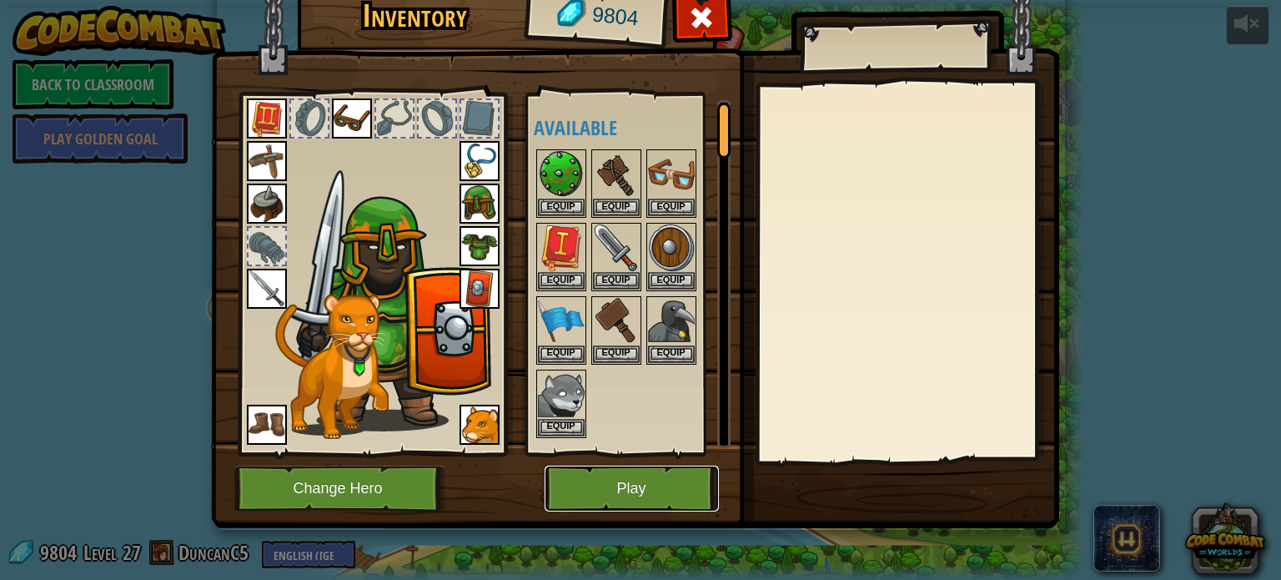
click at [666, 496] on button "Play" at bounding box center [632, 488] width 174 height 46
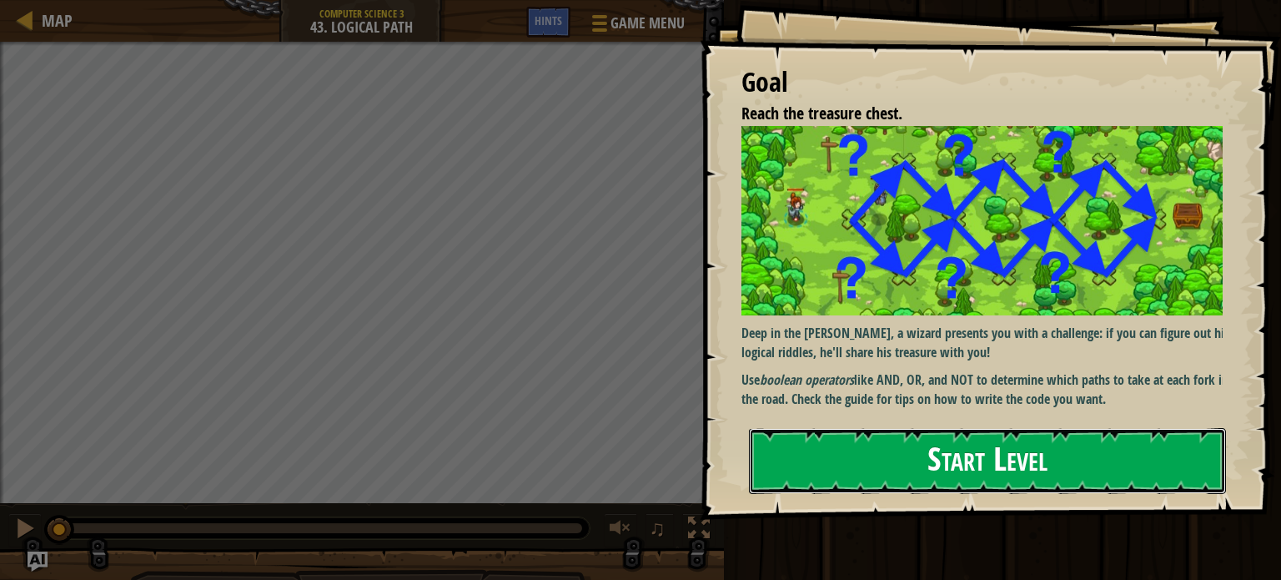
click at [872, 481] on button "Start Level" at bounding box center [987, 461] width 477 height 66
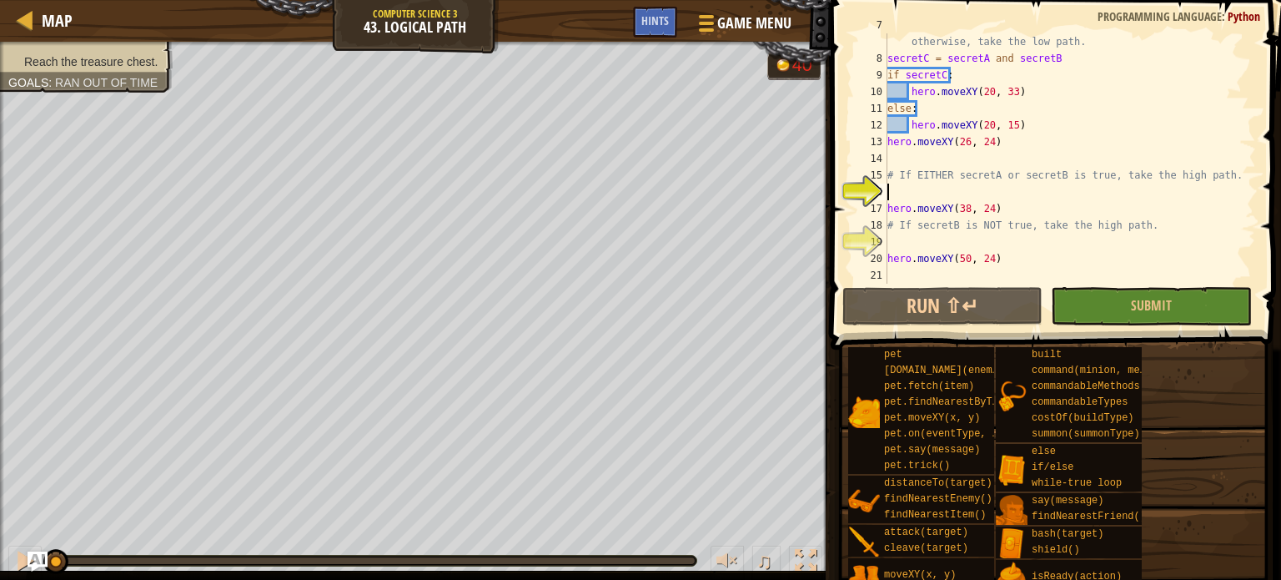
scroll to position [117, 0]
type textarea "w"
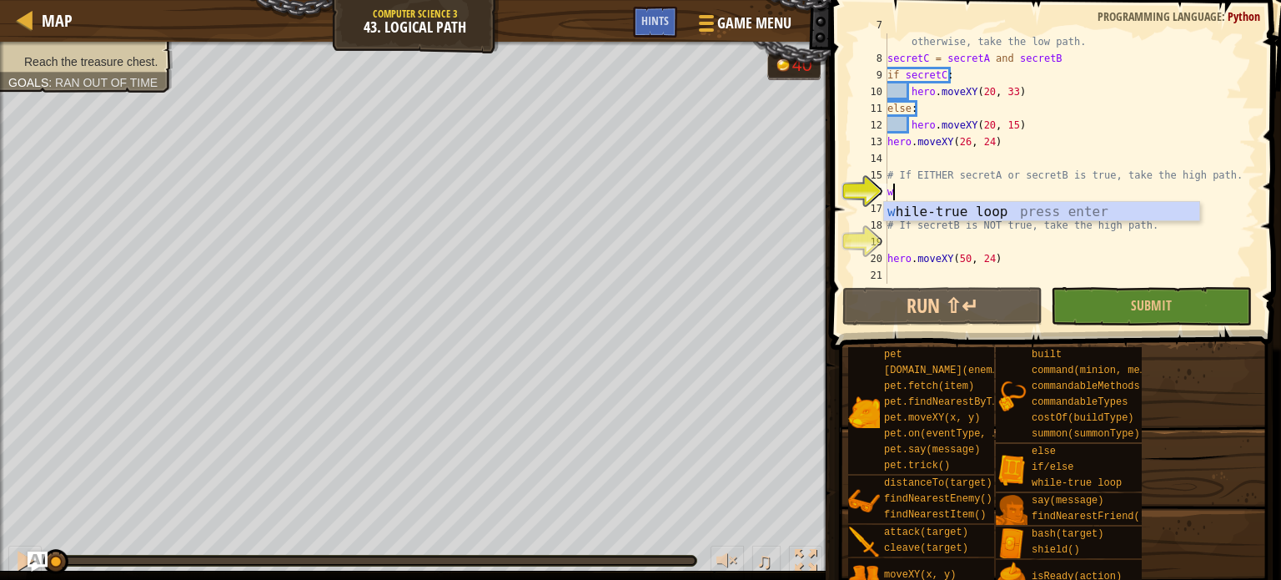
scroll to position [8, 0]
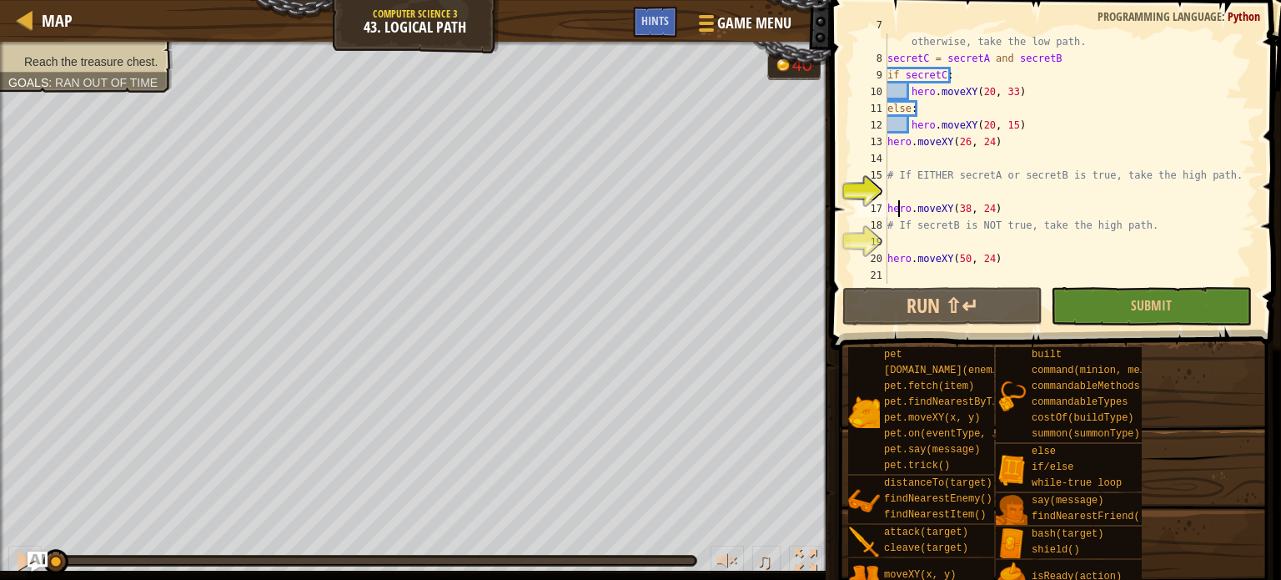
click at [901, 202] on div "# If BOTH secretA and secretB are true, take the high path; otherwise, take the…" at bounding box center [1063, 167] width 359 height 300
type textarea "hero.moveXY(38, 24)"
click at [912, 196] on div "# If BOTH secretA and secretB are true, take the high path; otherwise, take the…" at bounding box center [1063, 167] width 359 height 300
click at [1068, 253] on div "# If BOTH secretA and secretB are true, take the high path; otherwise, take the…" at bounding box center [1063, 167] width 359 height 300
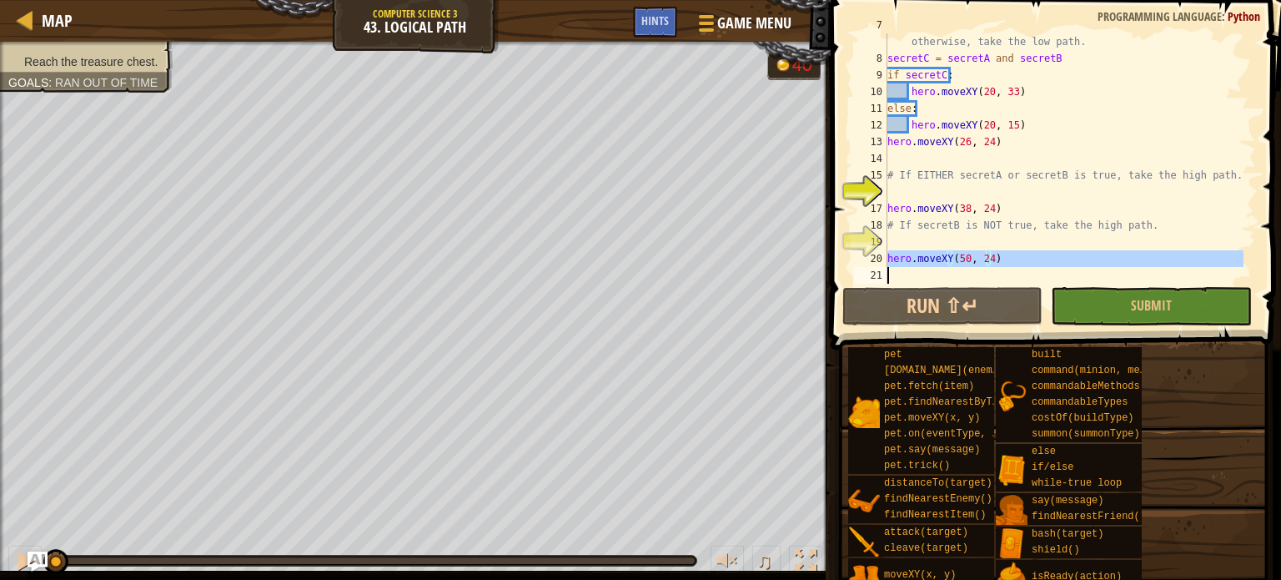
click at [1068, 253] on div "# If BOTH secretA and secretB are true, take the high path; otherwise, take the…" at bounding box center [1063, 167] width 359 height 300
type textarea "hero.moveXY(50, 24)"
click at [1068, 253] on div "# If BOTH secretA and secretB are true, take the high path; otherwise, take the…" at bounding box center [1063, 167] width 359 height 300
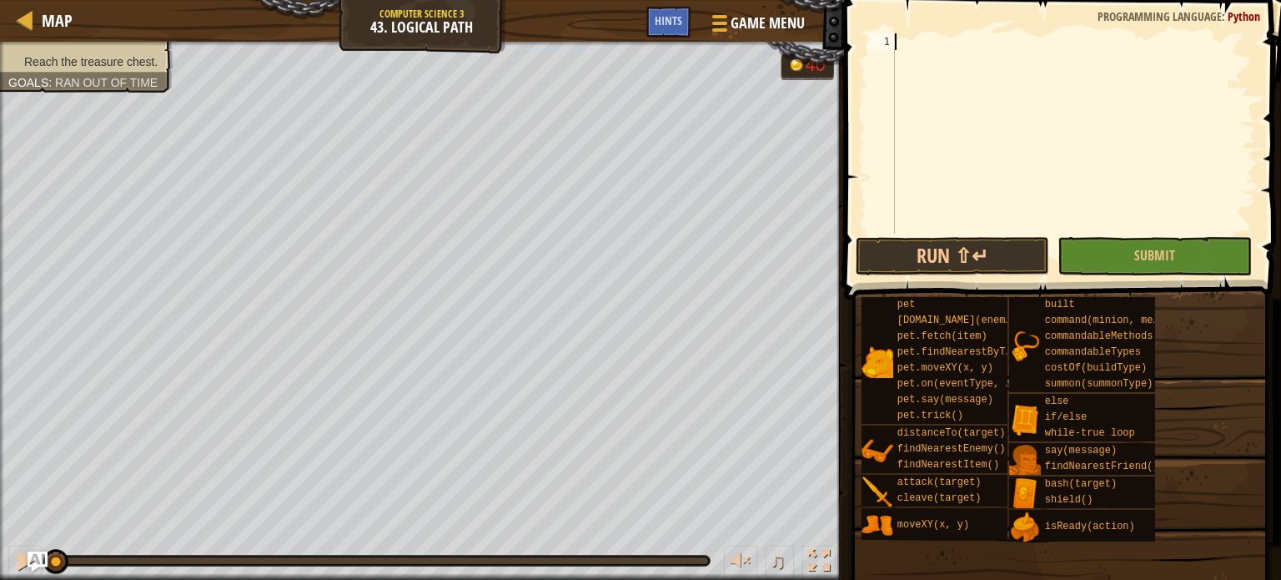
paste textarea "hero.moveXY(50, 24)"
type textarea "hero.moveXY(50, 24)"
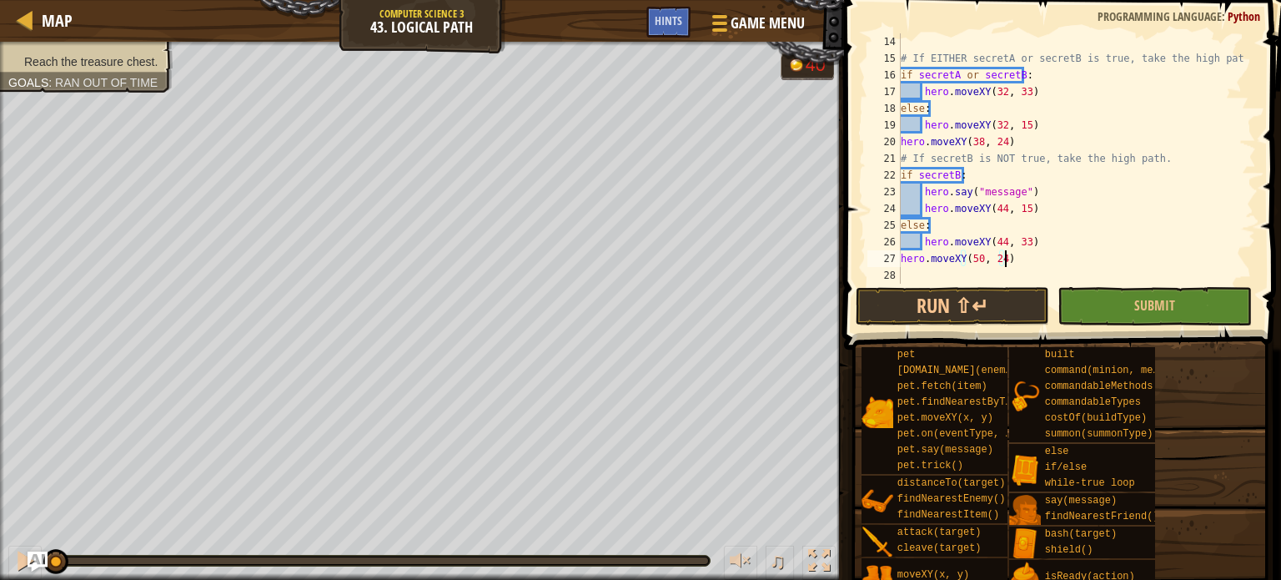
scroll to position [234, 0]
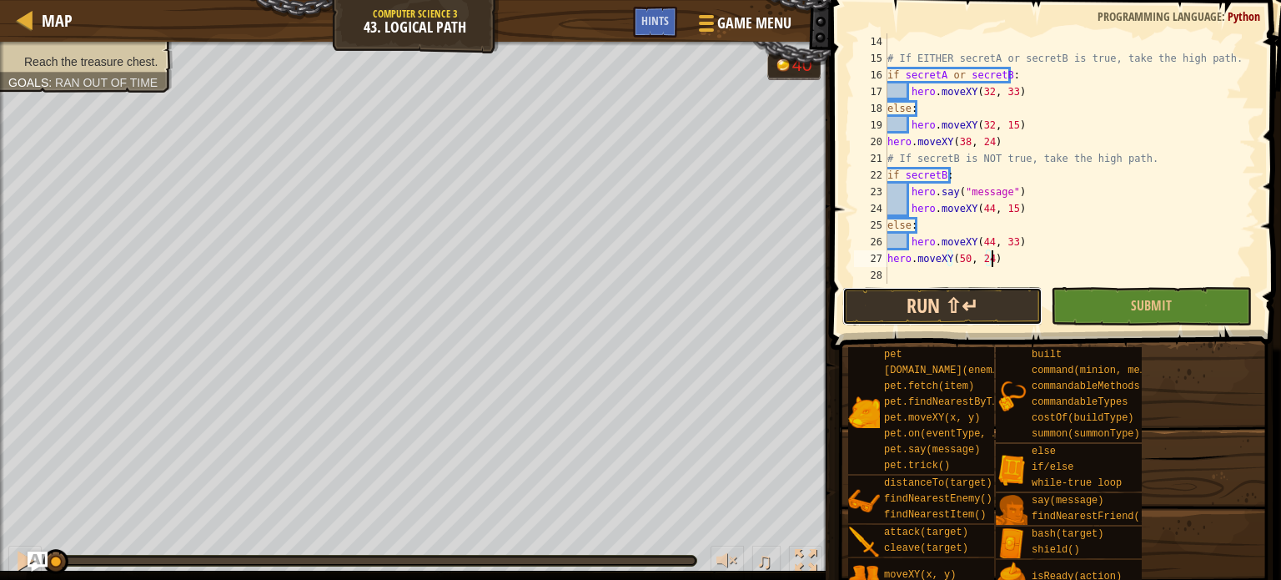
click at [965, 311] on button "Run ⇧↵" at bounding box center [942, 306] width 200 height 38
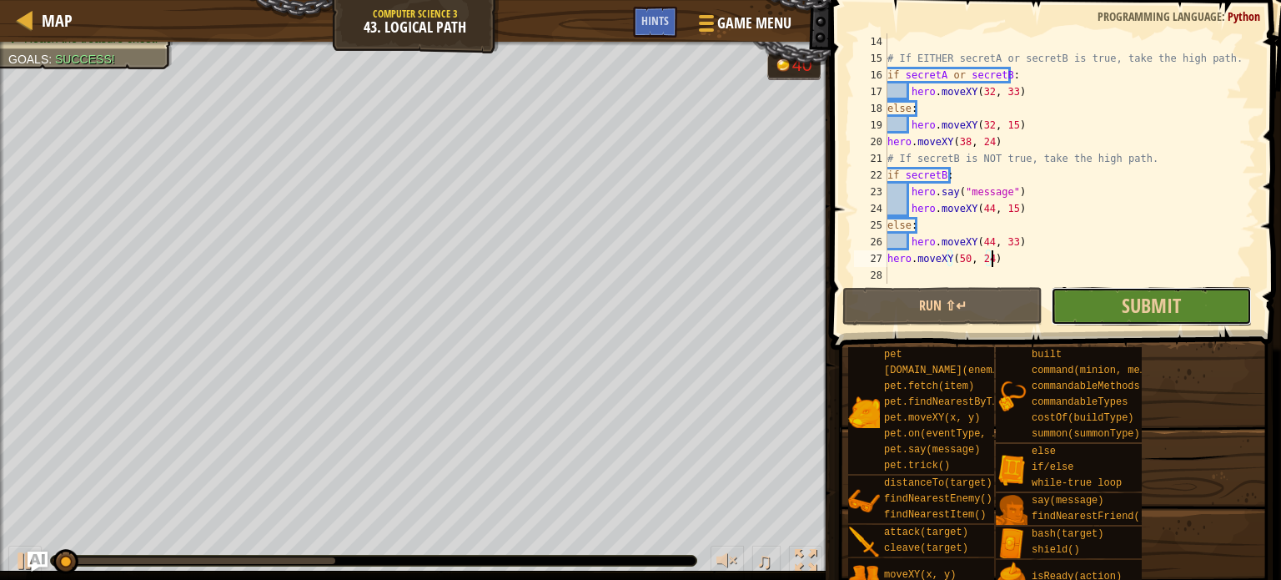
click at [1060, 297] on button "Submit" at bounding box center [1151, 306] width 200 height 38
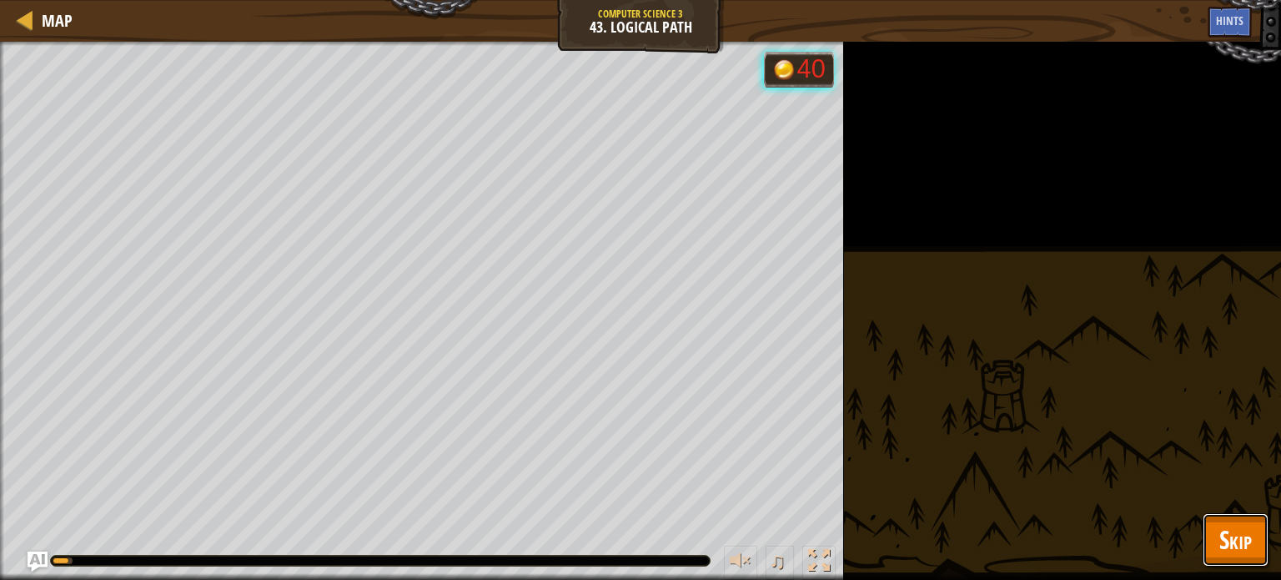
click at [1242, 530] on span "Skip" at bounding box center [1235, 539] width 33 height 34
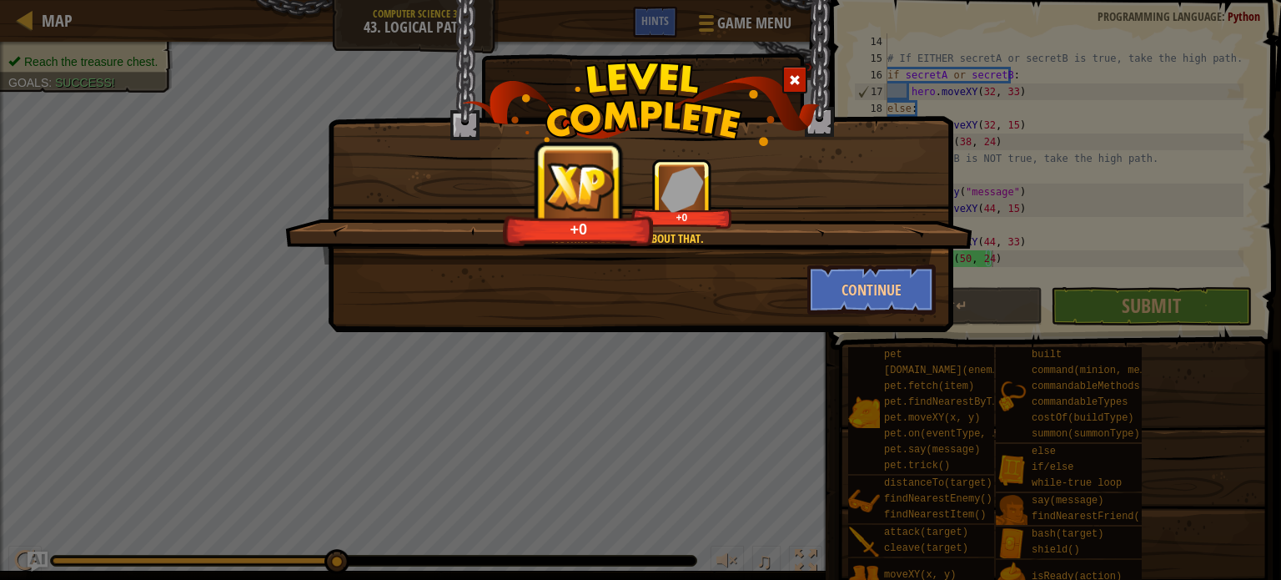
click at [882, 316] on div "Nothing illogical about that. +0 +0 Continue" at bounding box center [641, 166] width 626 height 332
click at [872, 302] on button "Continue" at bounding box center [871, 289] width 129 height 50
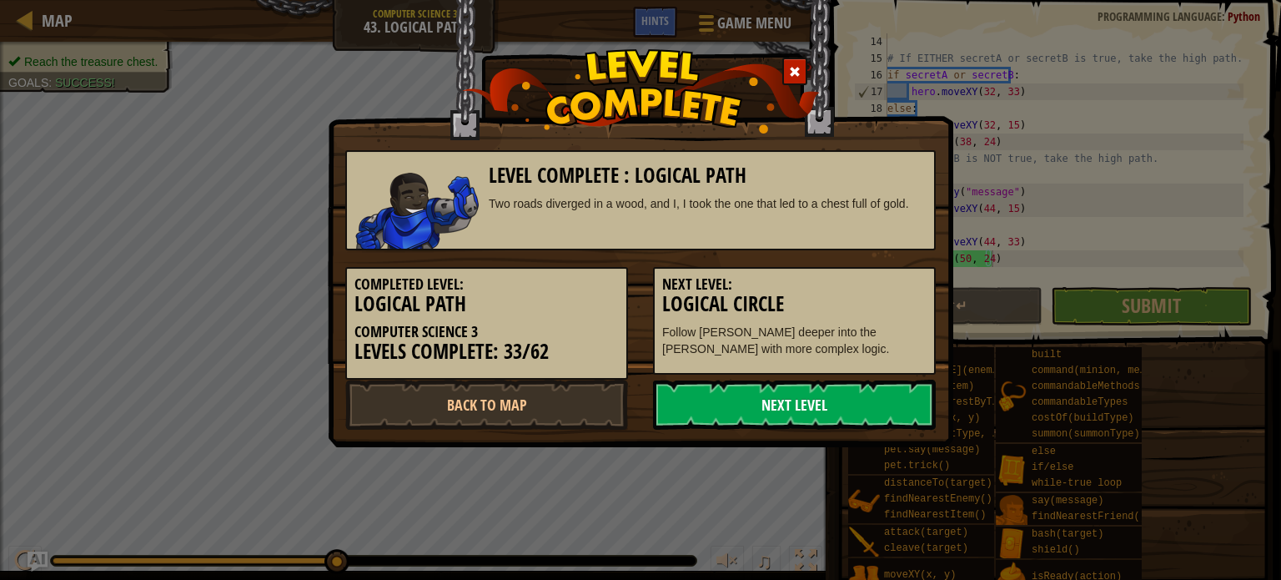
click at [761, 399] on link "Next Level" at bounding box center [794, 404] width 283 height 50
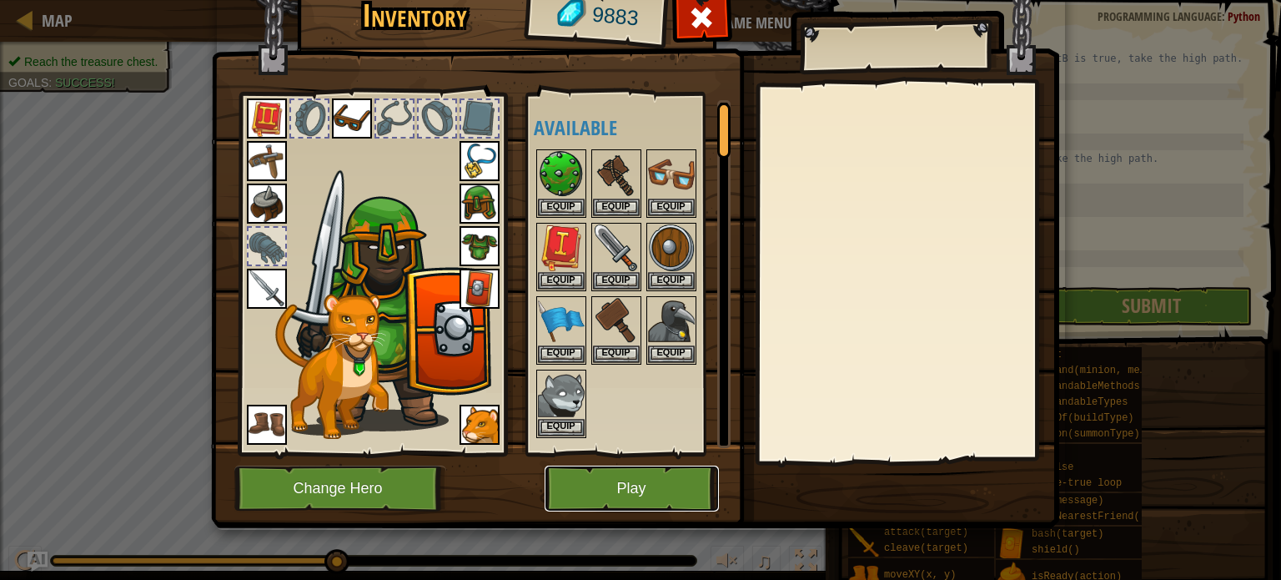
click at [653, 483] on button "Play" at bounding box center [632, 488] width 174 height 46
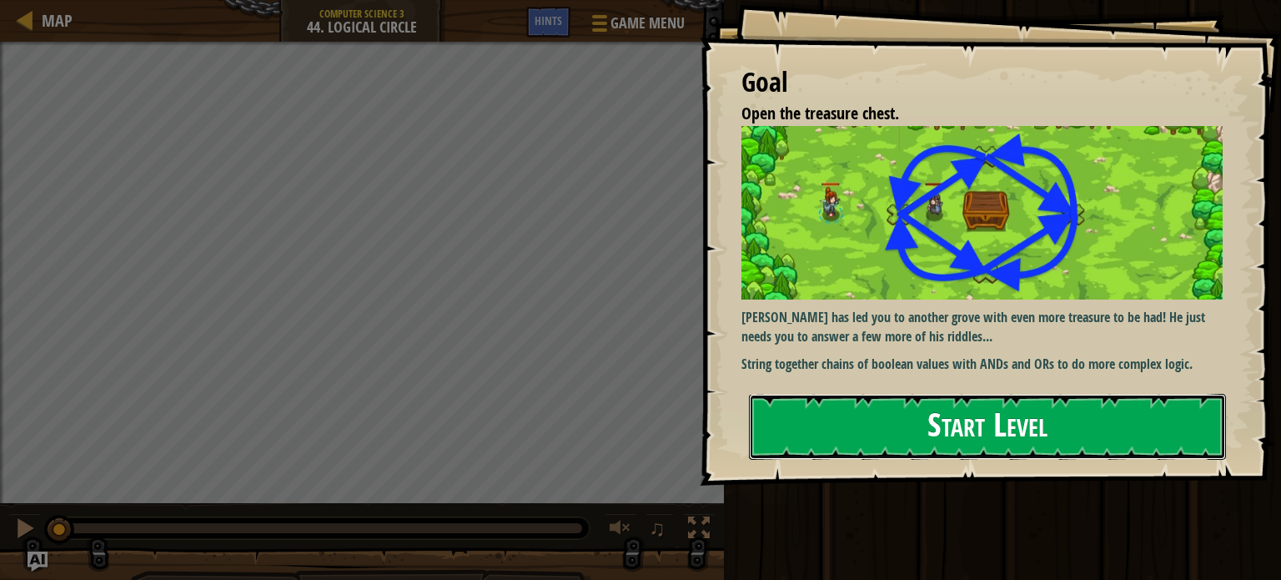
click at [927, 403] on button "Start Level" at bounding box center [987, 427] width 477 height 66
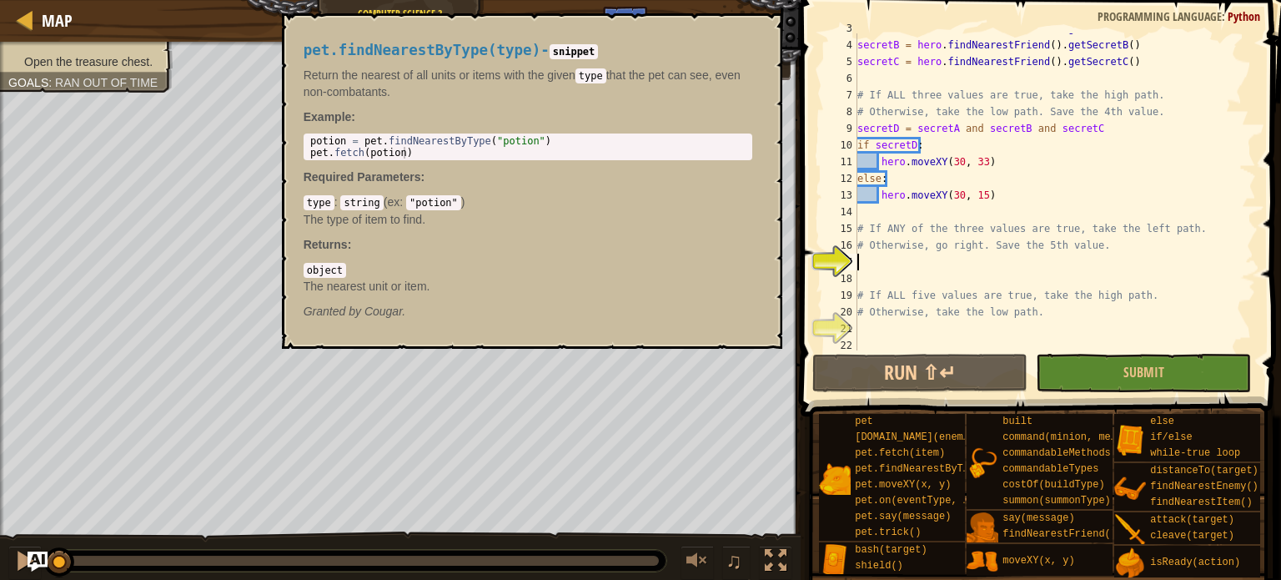
scroll to position [50, 0]
